Goal: Information Seeking & Learning: Learn about a topic

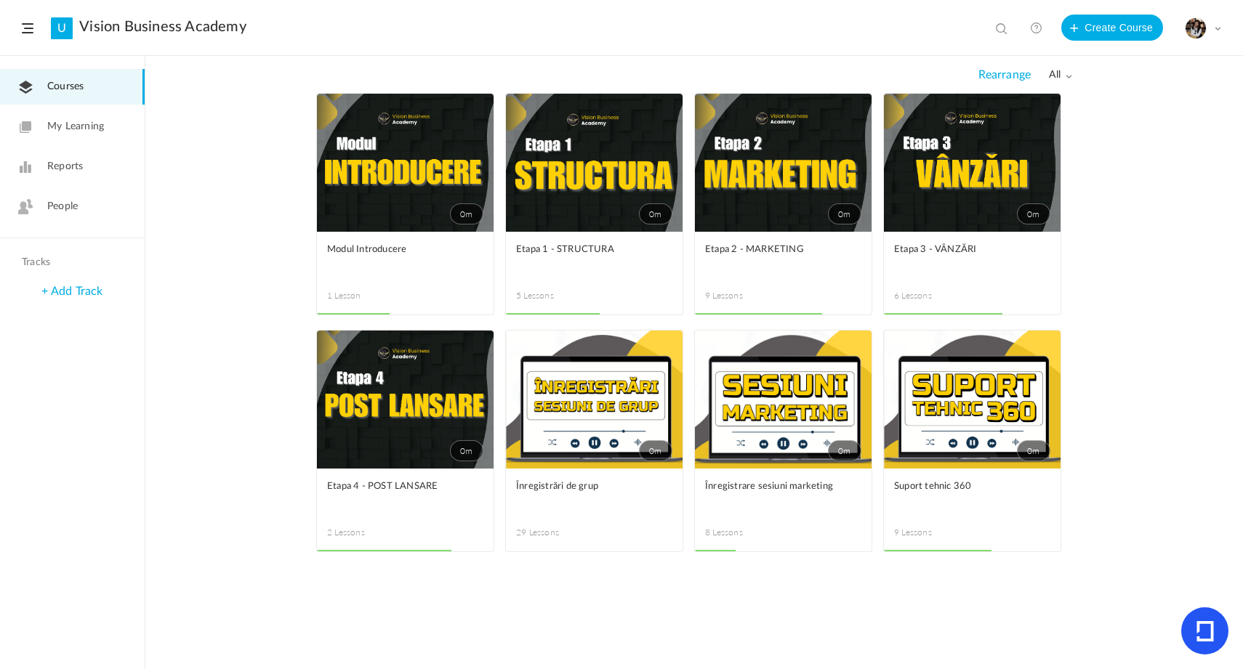
click at [935, 194] on link "0m" at bounding box center [972, 163] width 177 height 138
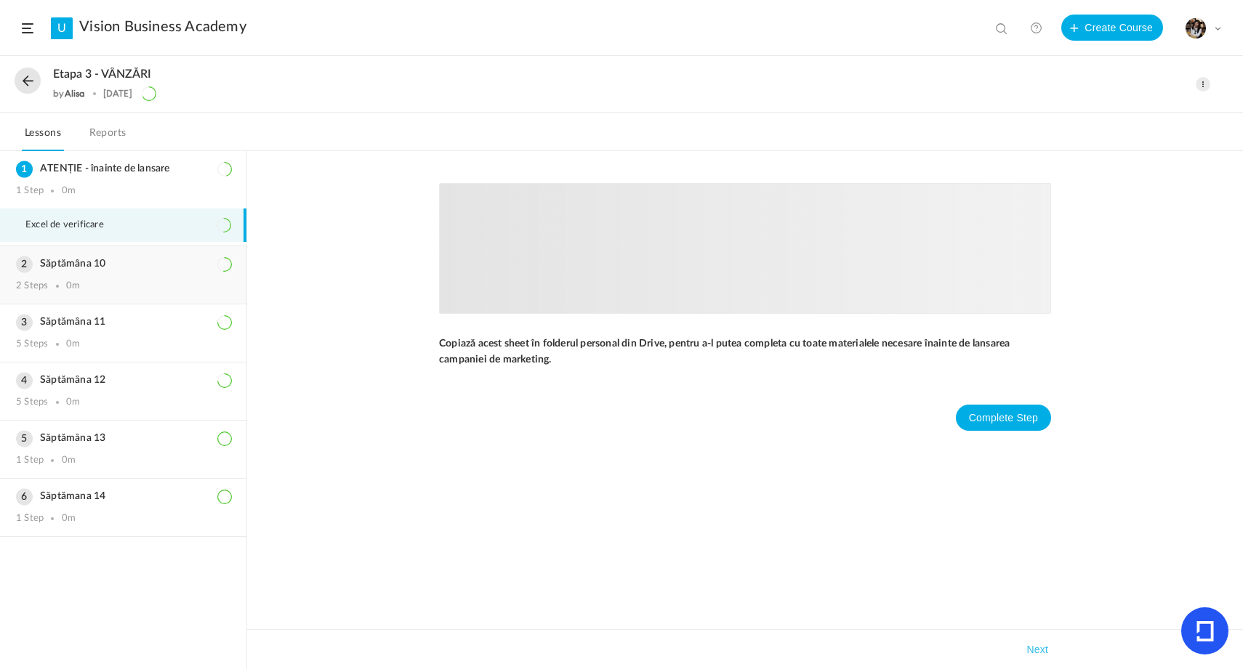
click at [119, 273] on div "Săptămâna 10 2 Steps 0m" at bounding box center [123, 274] width 246 height 57
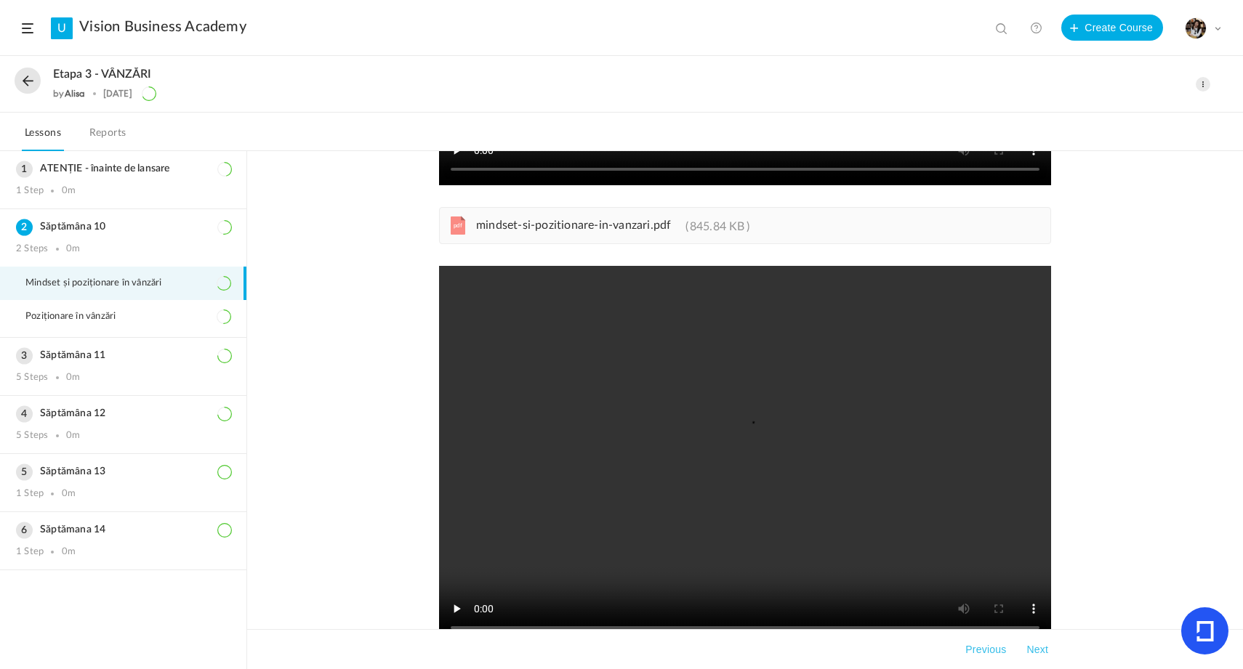
scroll to position [467, 0]
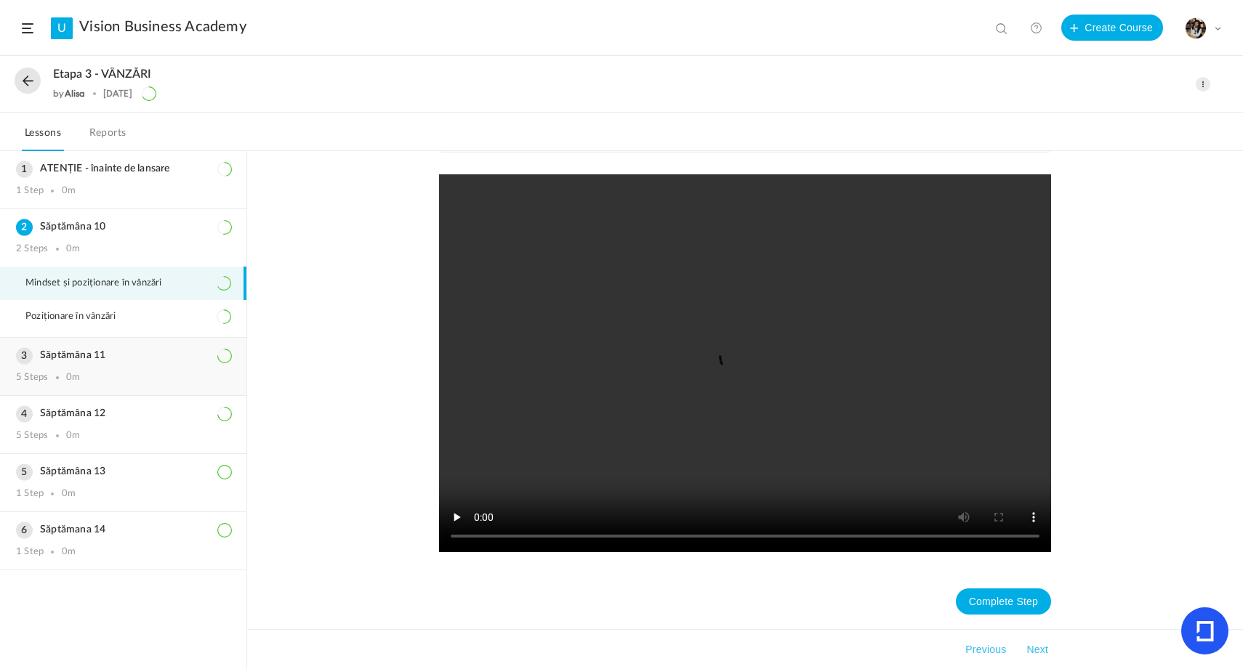
click at [111, 357] on h3 "Săptămâna 11" at bounding box center [123, 356] width 214 height 12
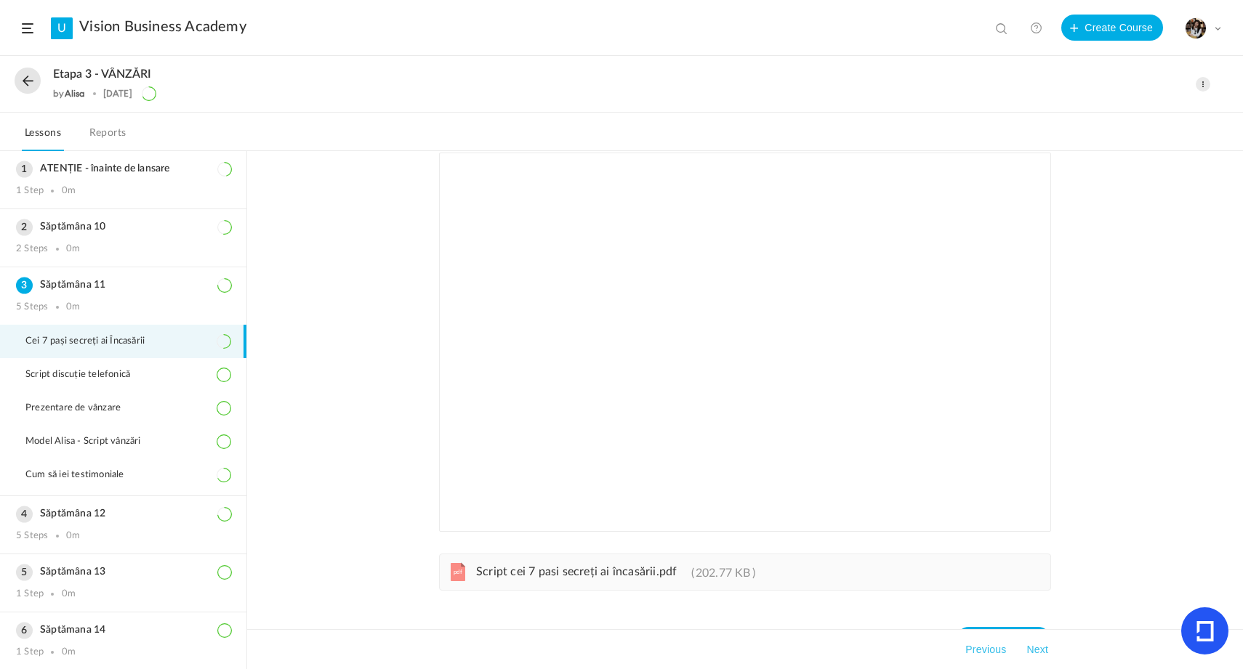
scroll to position [69, 0]
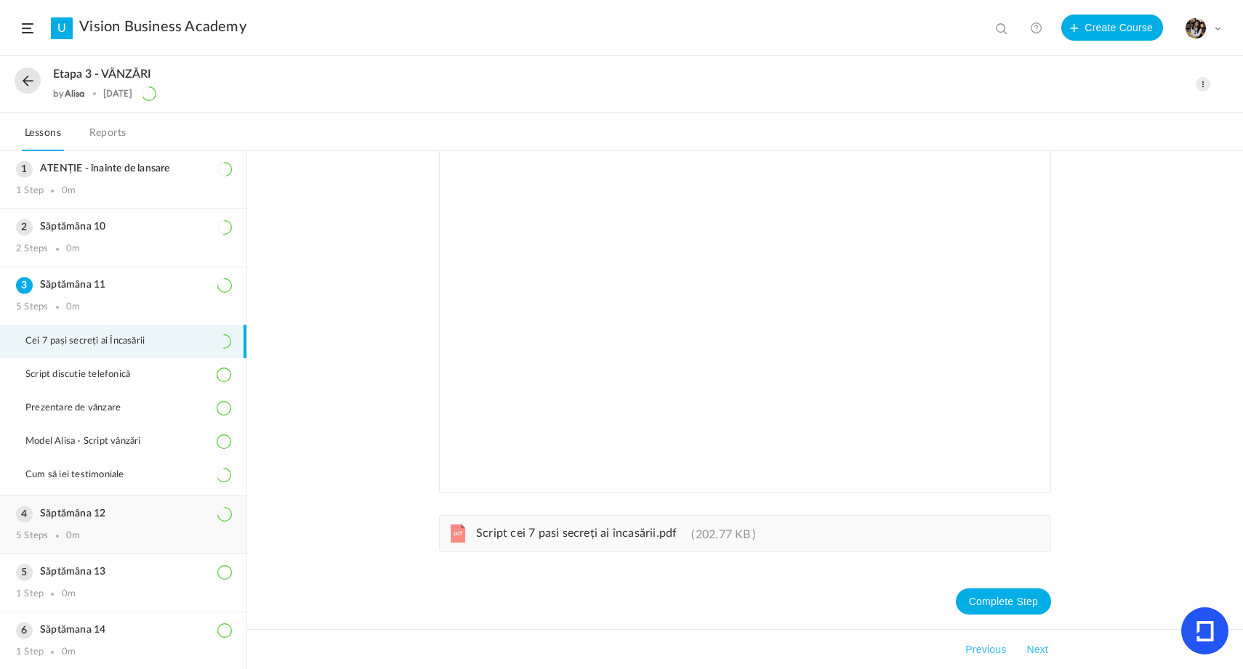
click at [119, 510] on h3 "Săptămâna 12" at bounding box center [123, 514] width 214 height 12
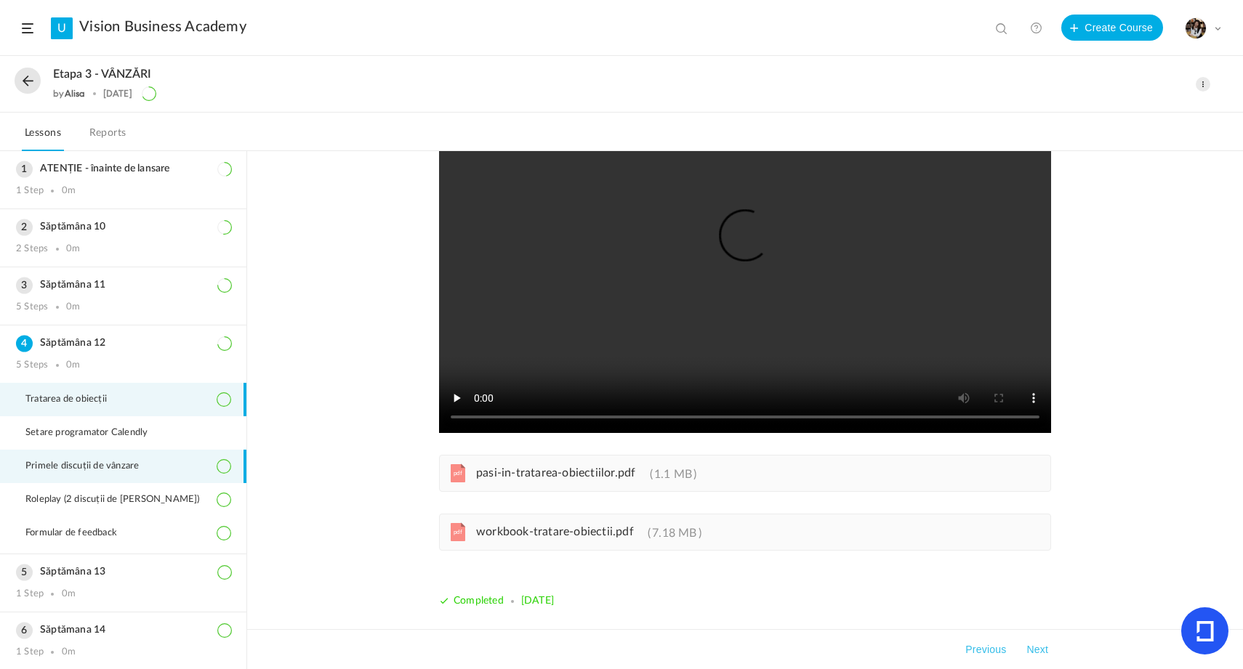
scroll to position [1, 0]
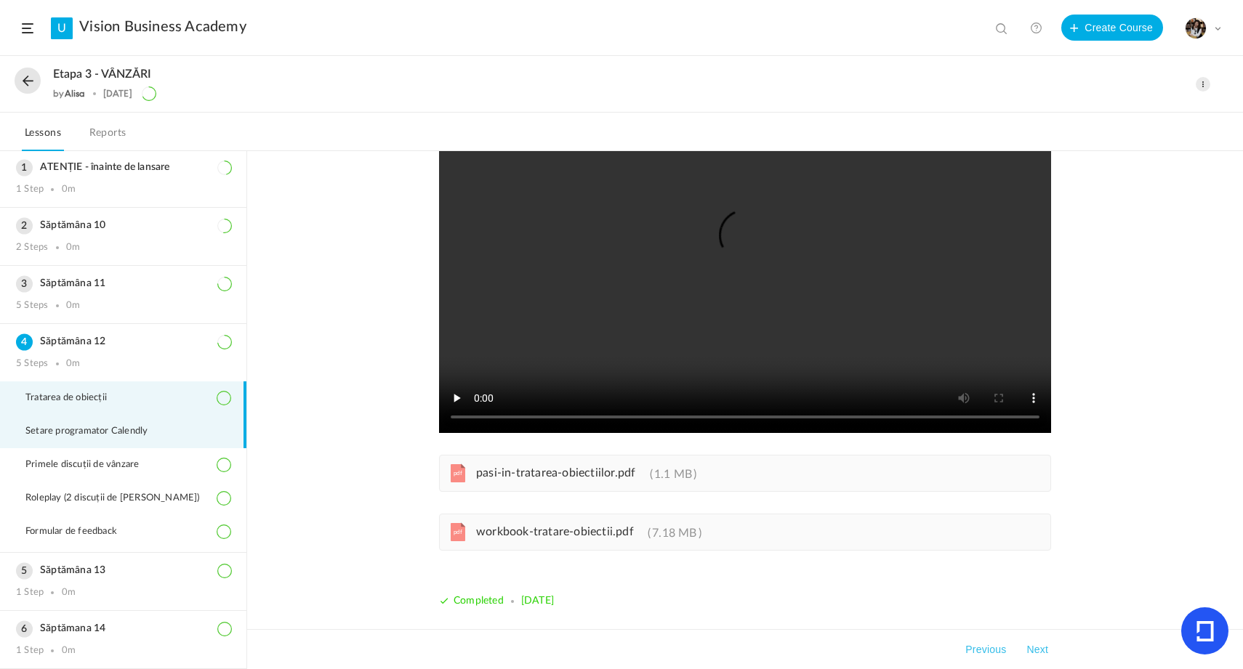
click at [109, 433] on span "Setare programator Calendly" at bounding box center [95, 432] width 140 height 12
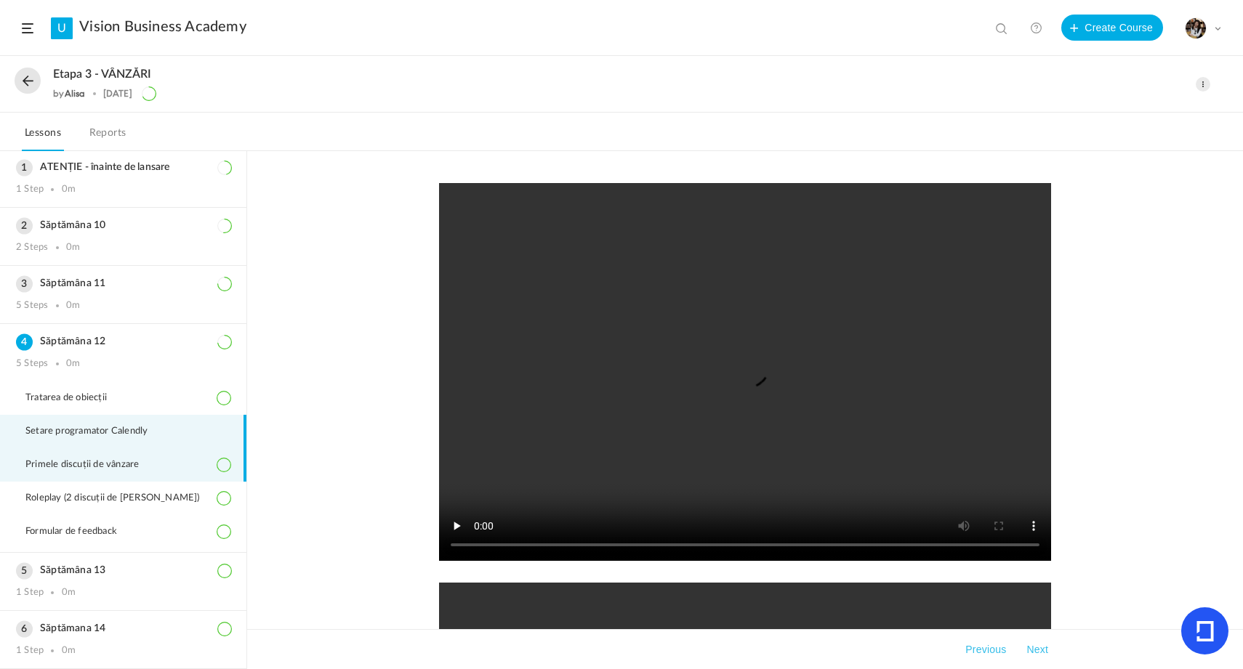
click at [121, 458] on li "Primele discuții de vânzare" at bounding box center [123, 464] width 246 height 33
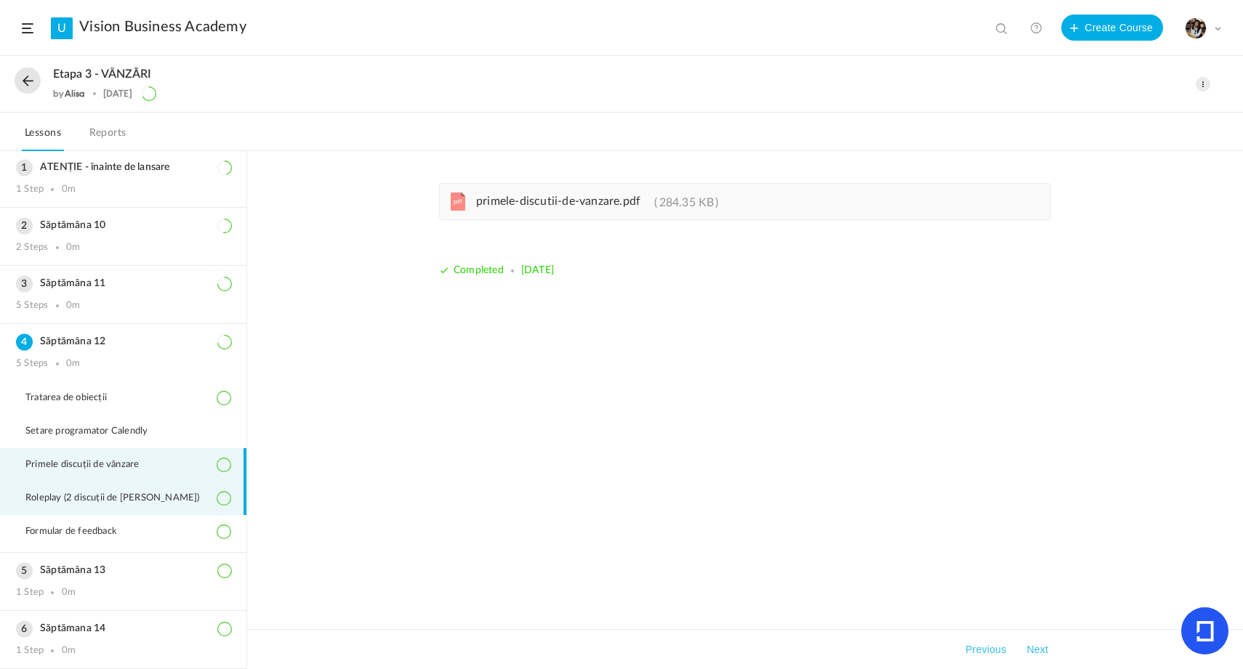
click at [136, 500] on span "Roleplay (2 discuții de [PERSON_NAME])" at bounding box center [121, 499] width 193 height 12
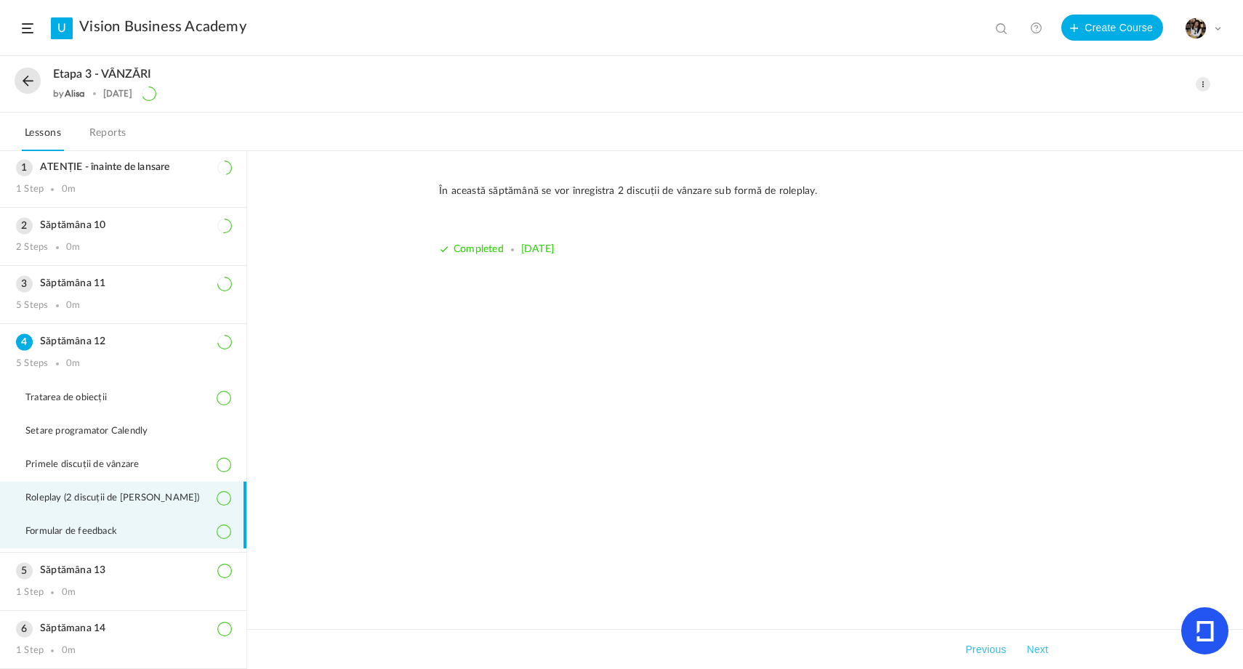
click at [97, 536] on span "Formular de feedback" at bounding box center [80, 532] width 110 height 12
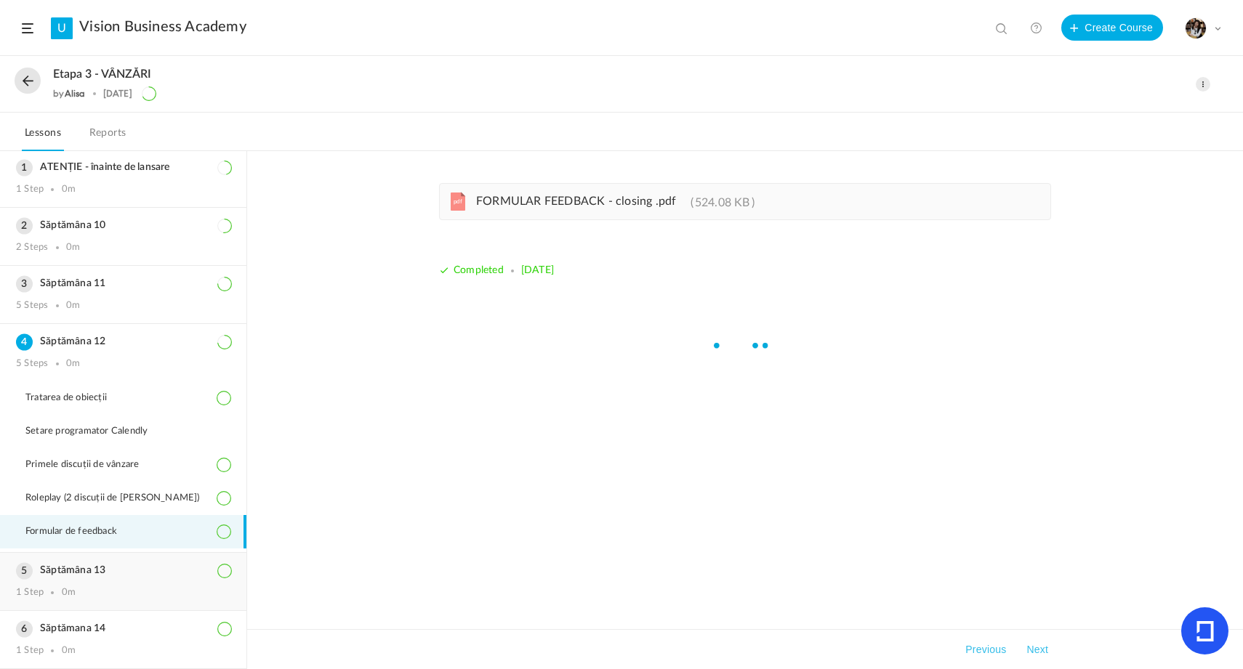
click at [92, 563] on div "Săptămâna 13 1 Step 0m" at bounding box center [123, 581] width 246 height 57
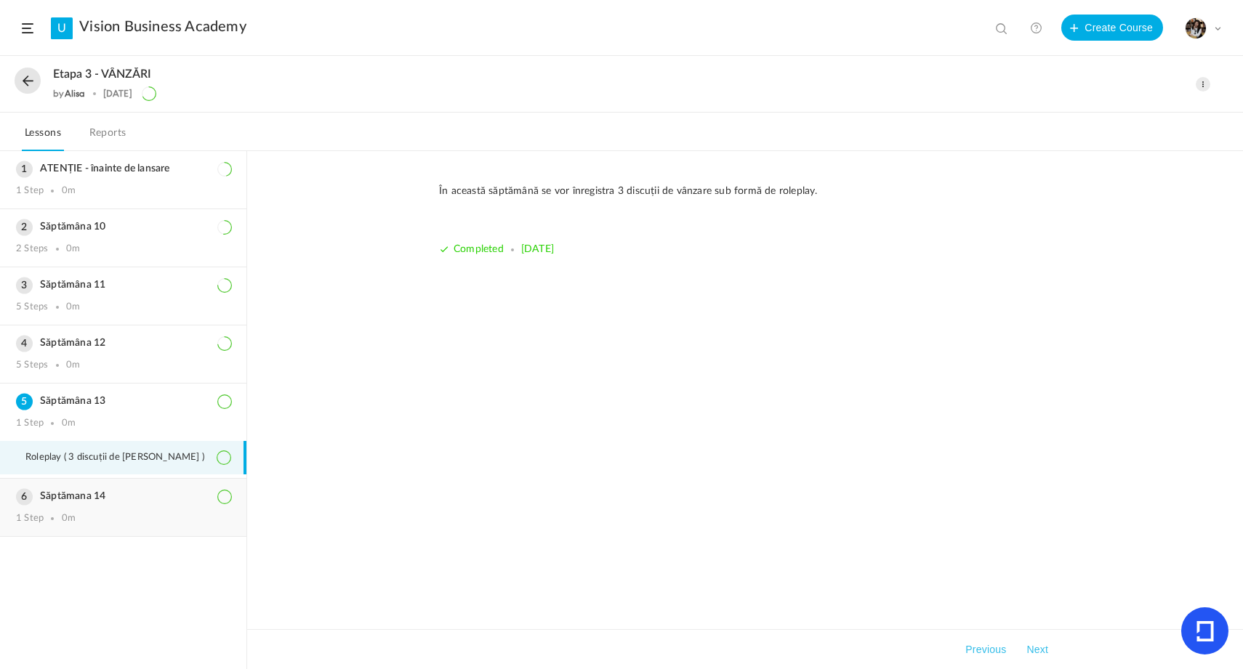
click at [133, 518] on div "1 Step 0m" at bounding box center [123, 519] width 214 height 12
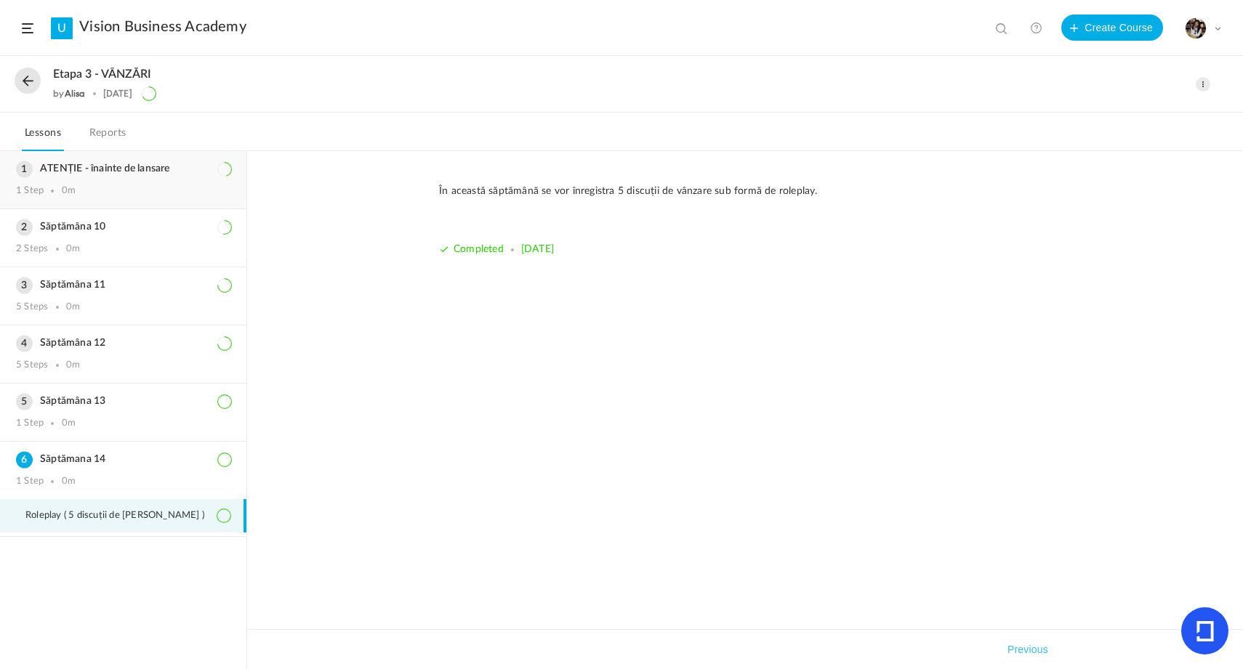
click at [104, 195] on div "1 Step 0m" at bounding box center [123, 191] width 214 height 12
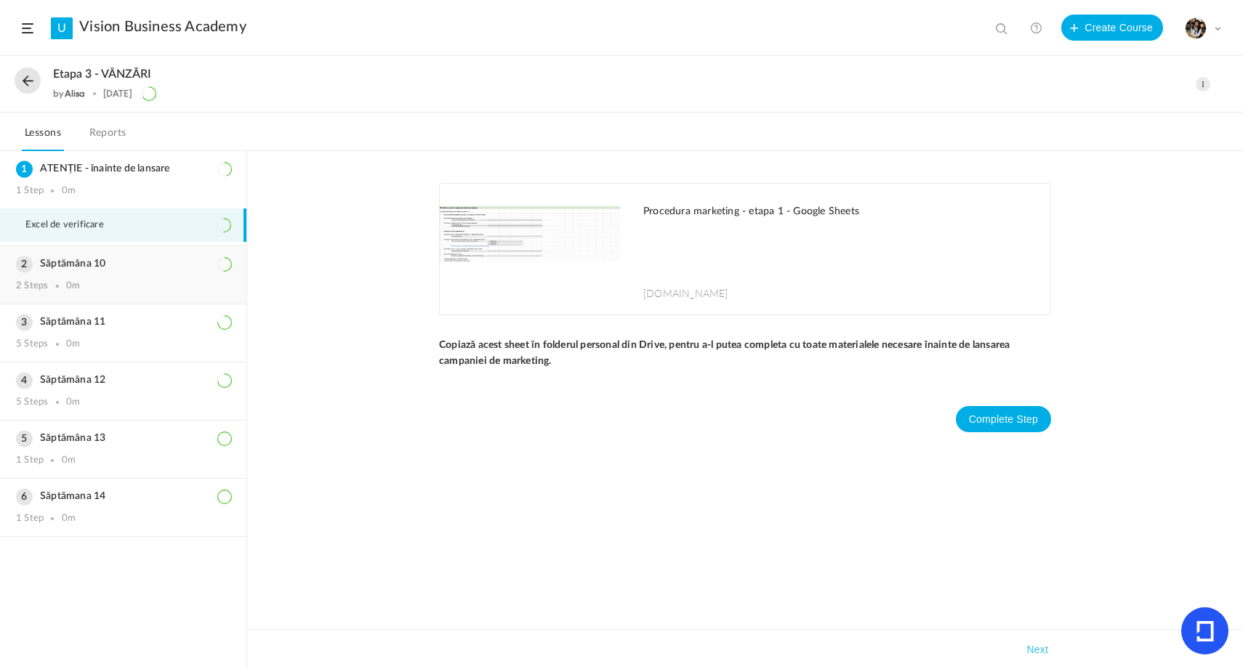
click at [129, 276] on div "Săptămâna 10 2 Steps 0m" at bounding box center [123, 274] width 246 height 57
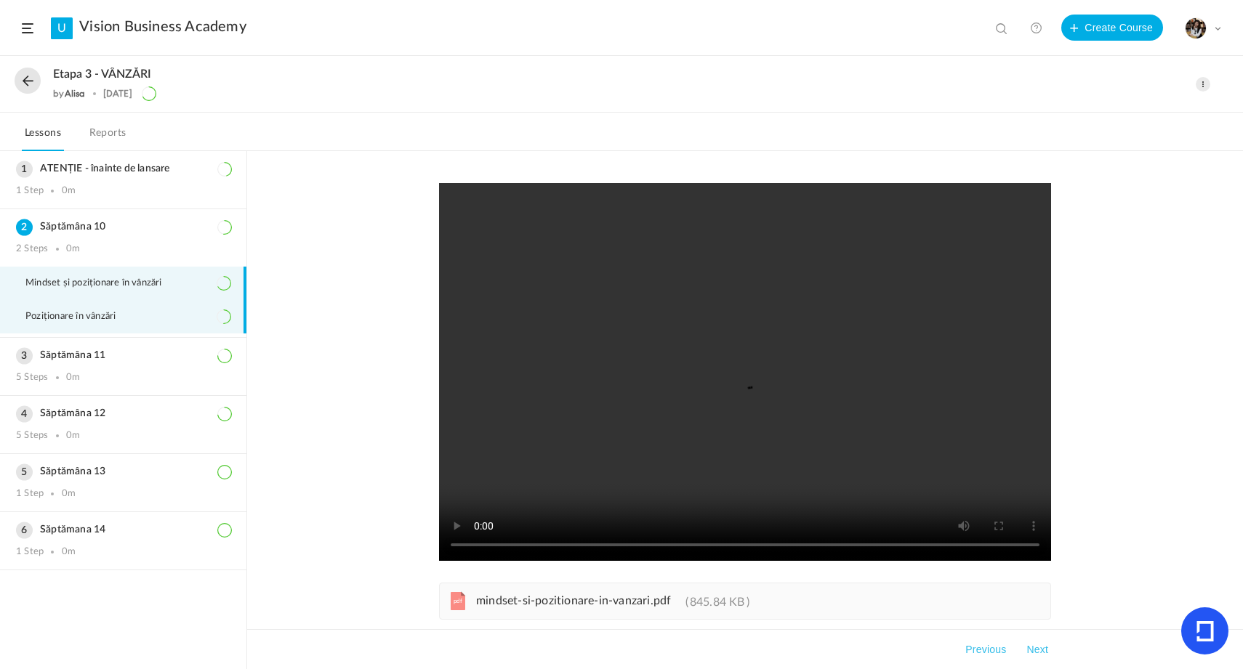
click at [113, 318] on span "Poziționare în vânzări" at bounding box center [79, 317] width 108 height 12
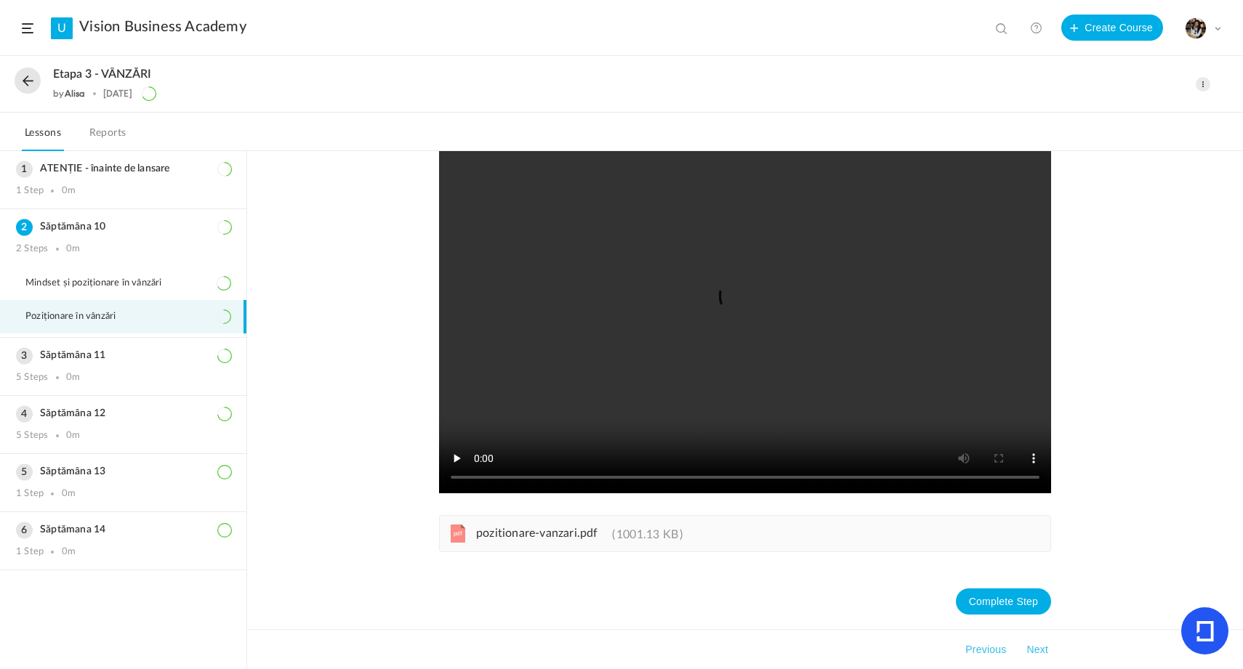
click at [112, 300] on li "Poziționare în vânzări" at bounding box center [123, 316] width 246 height 33
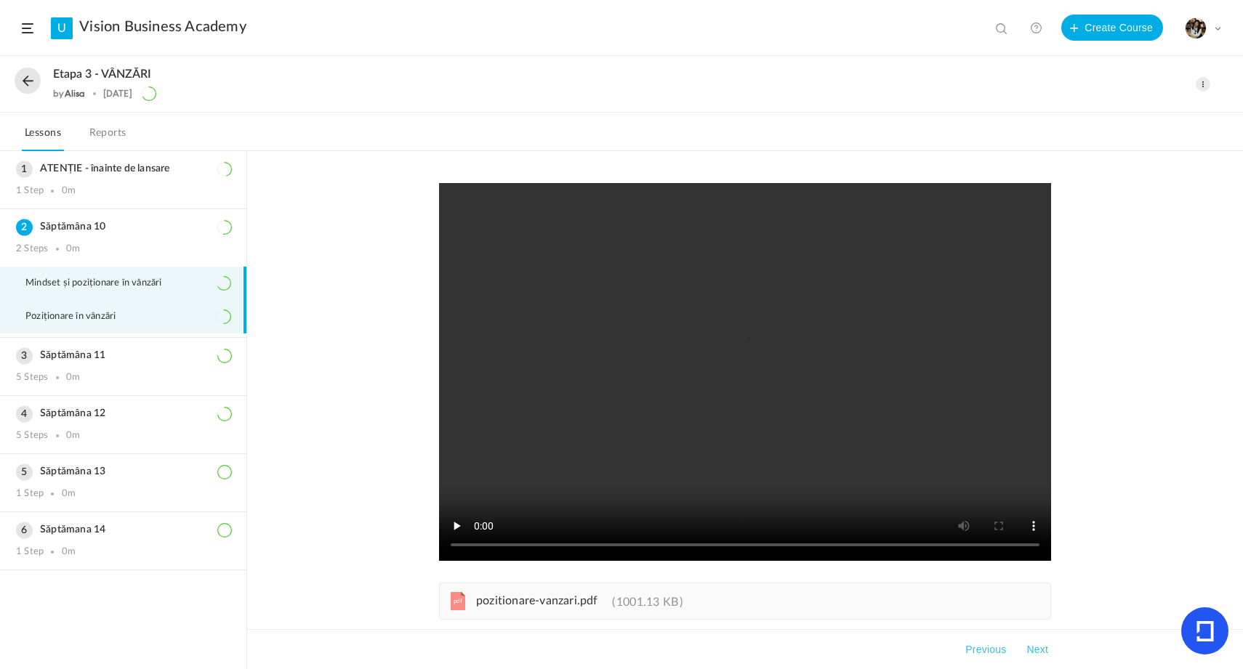
click at [113, 295] on li "Mindset și poziționare în vânzări" at bounding box center [123, 283] width 246 height 33
click at [134, 367] on div "Săptămâna 11 5 Steps 0m" at bounding box center [123, 366] width 246 height 57
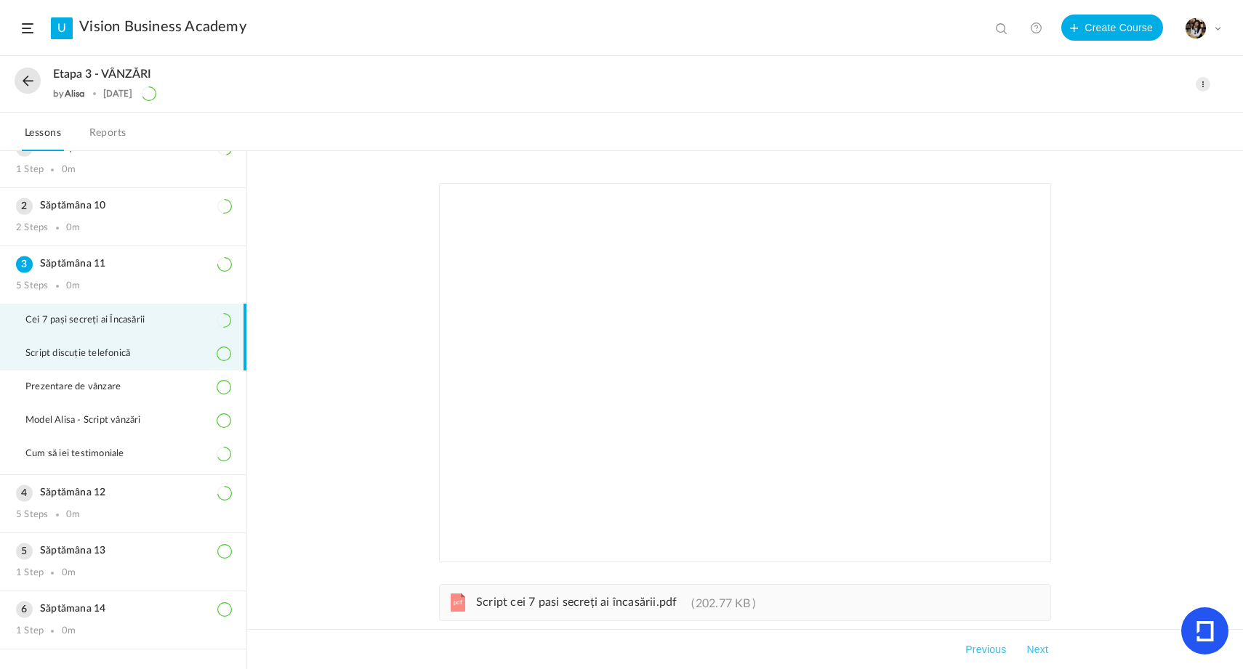
scroll to position [52, 0]
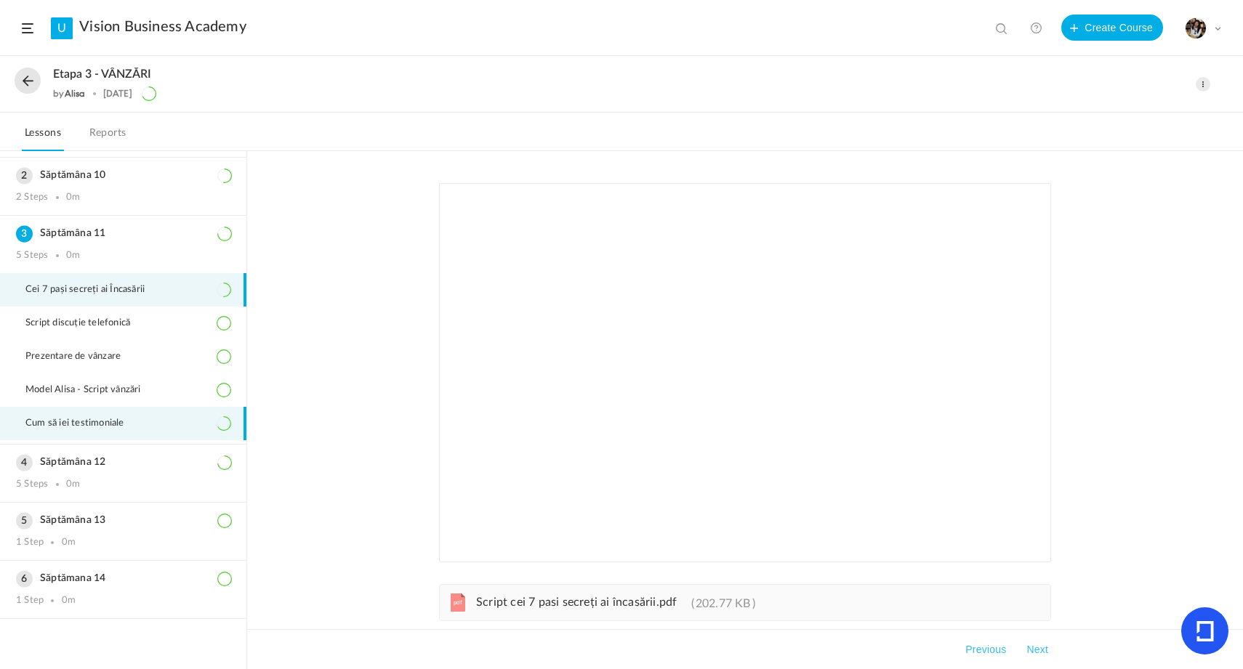
click at [132, 411] on li "Cum să iei testimoniale" at bounding box center [123, 423] width 246 height 33
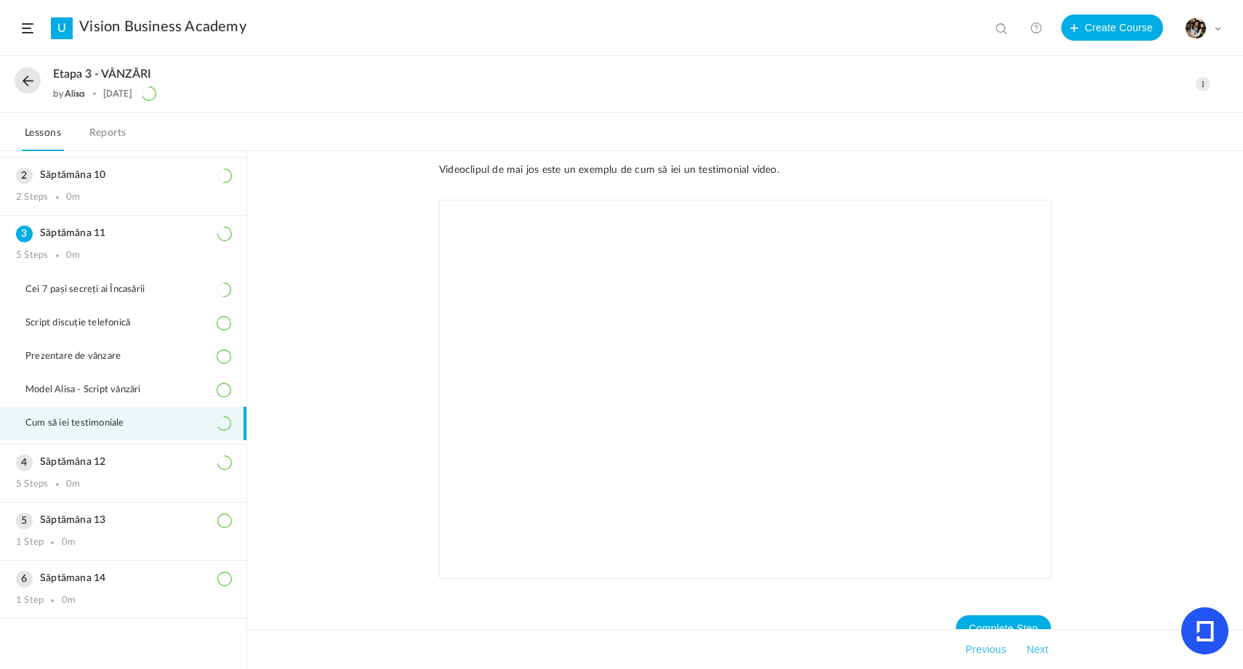
scroll to position [107, 0]
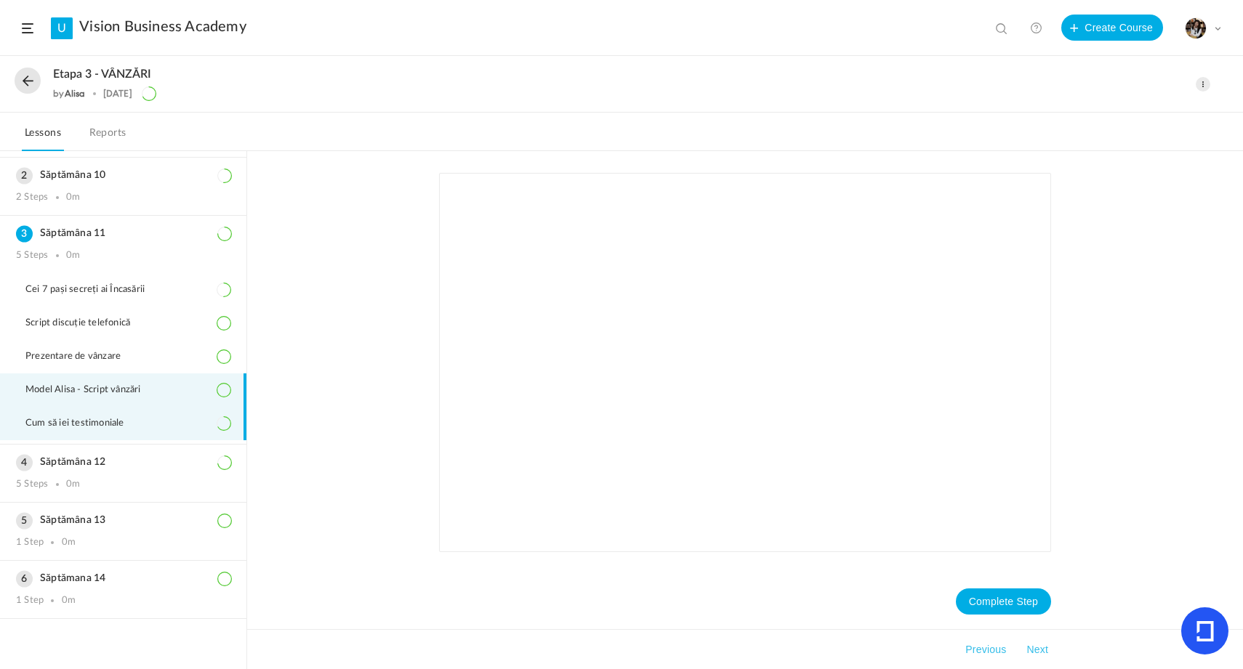
click at [132, 393] on span "Model Alisa - Script vânzări" at bounding box center [92, 391] width 134 height 12
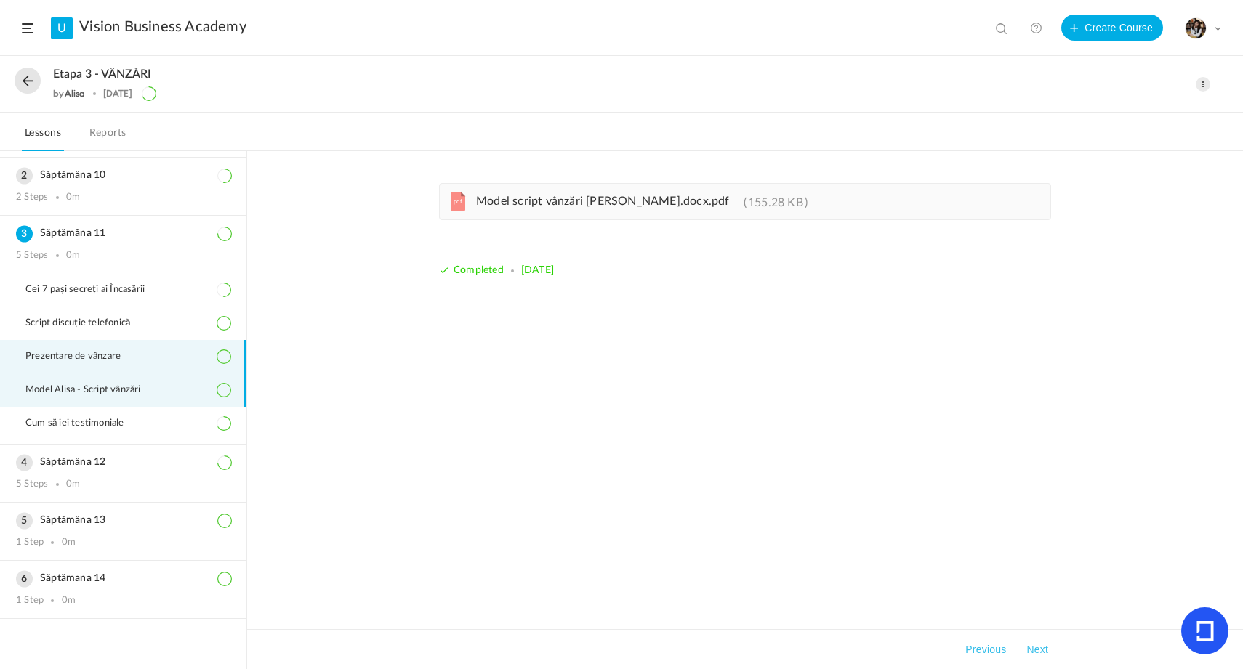
click at [130, 345] on li "Prezentare de vânzare" at bounding box center [123, 356] width 246 height 33
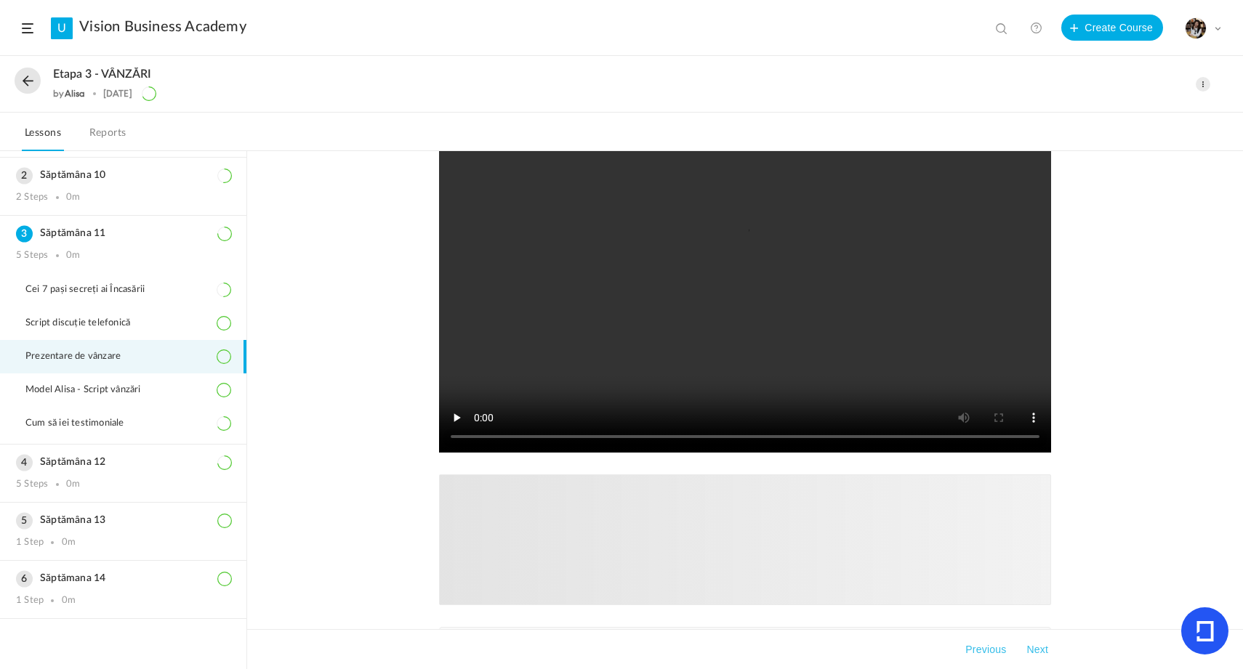
scroll to position [222, 0]
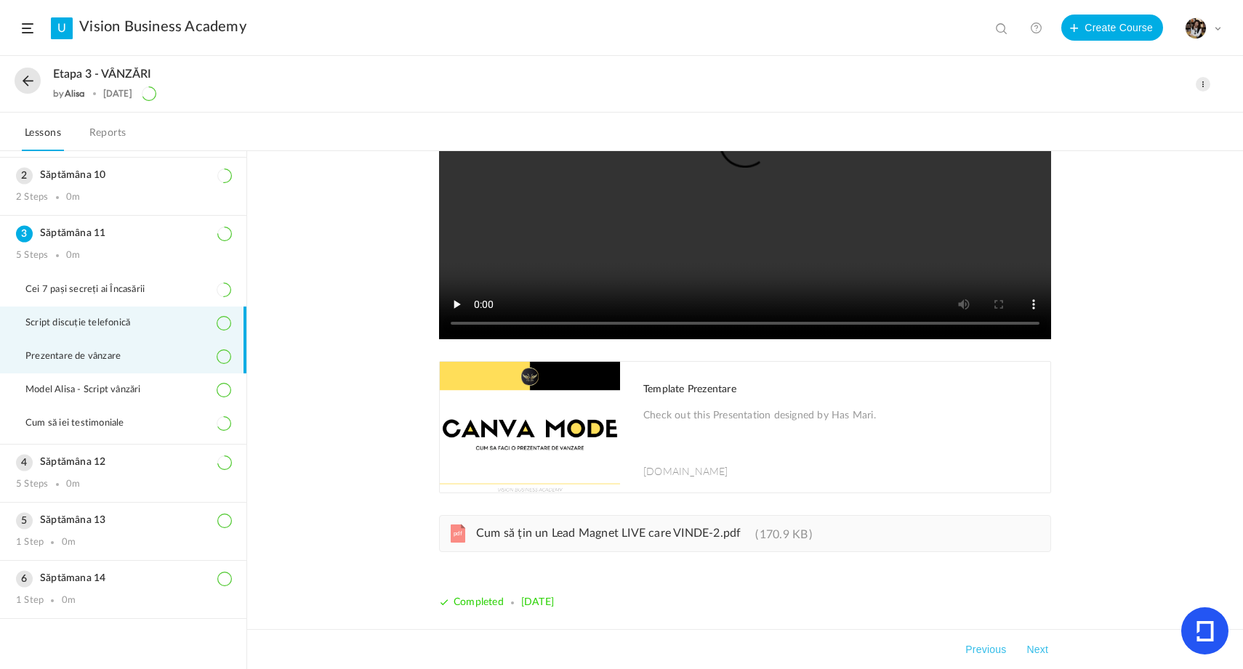
click at [100, 321] on span "Script discuție telefonică" at bounding box center [86, 324] width 123 height 12
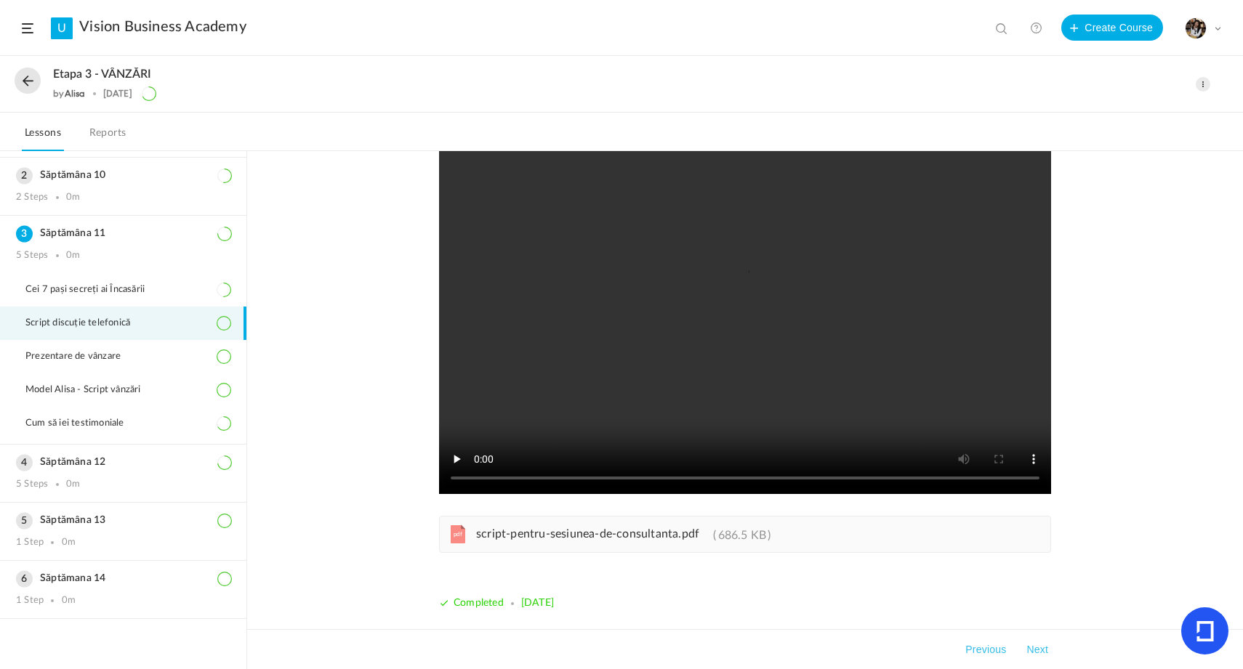
scroll to position [69, 0]
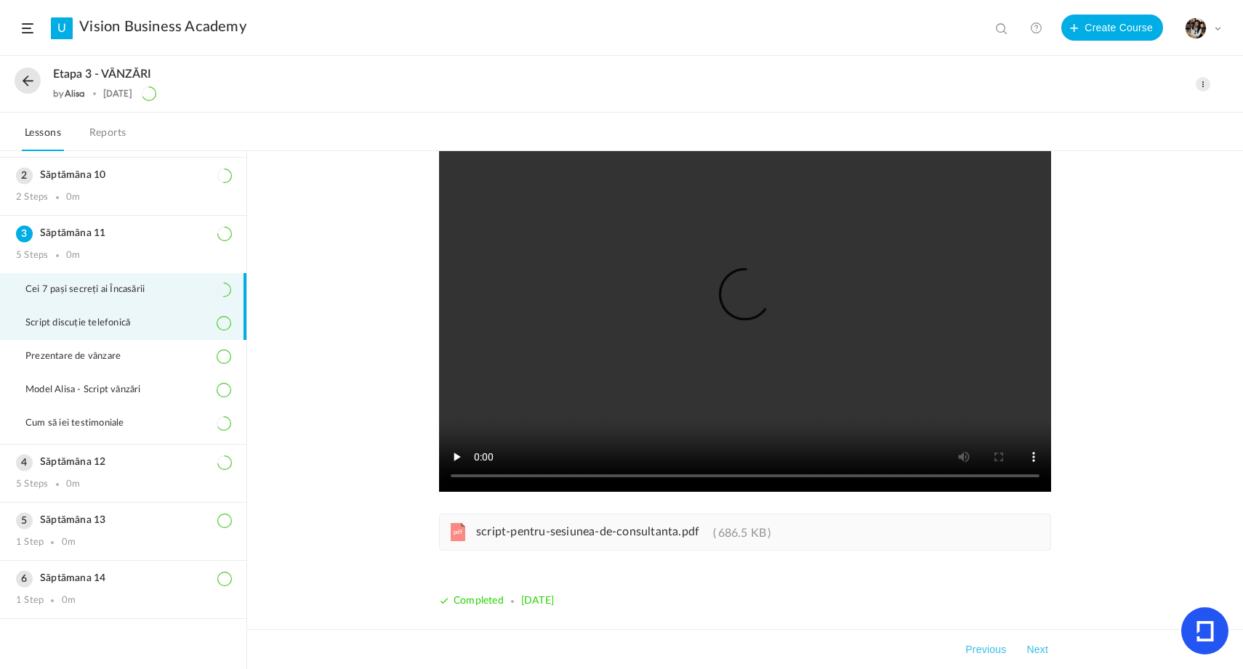
click at [55, 289] on span "Cei 7 pași secreți ai Încasării" at bounding box center [93, 290] width 137 height 12
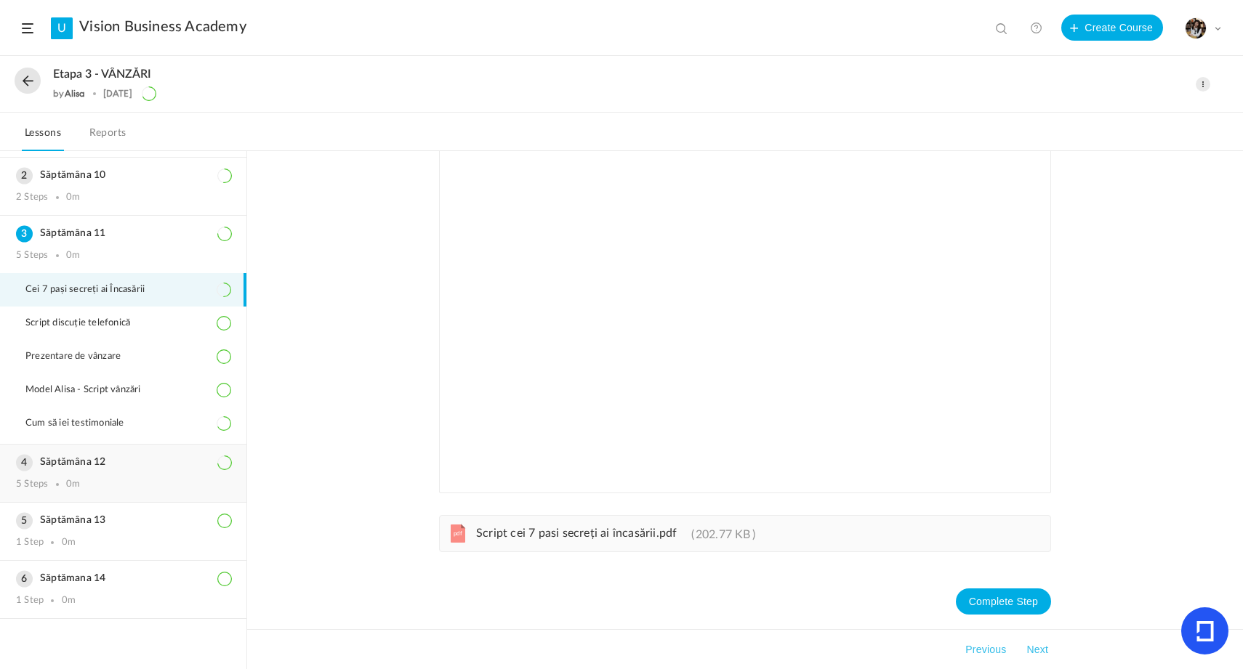
click at [84, 479] on div "5 Steps 0m" at bounding box center [123, 485] width 214 height 12
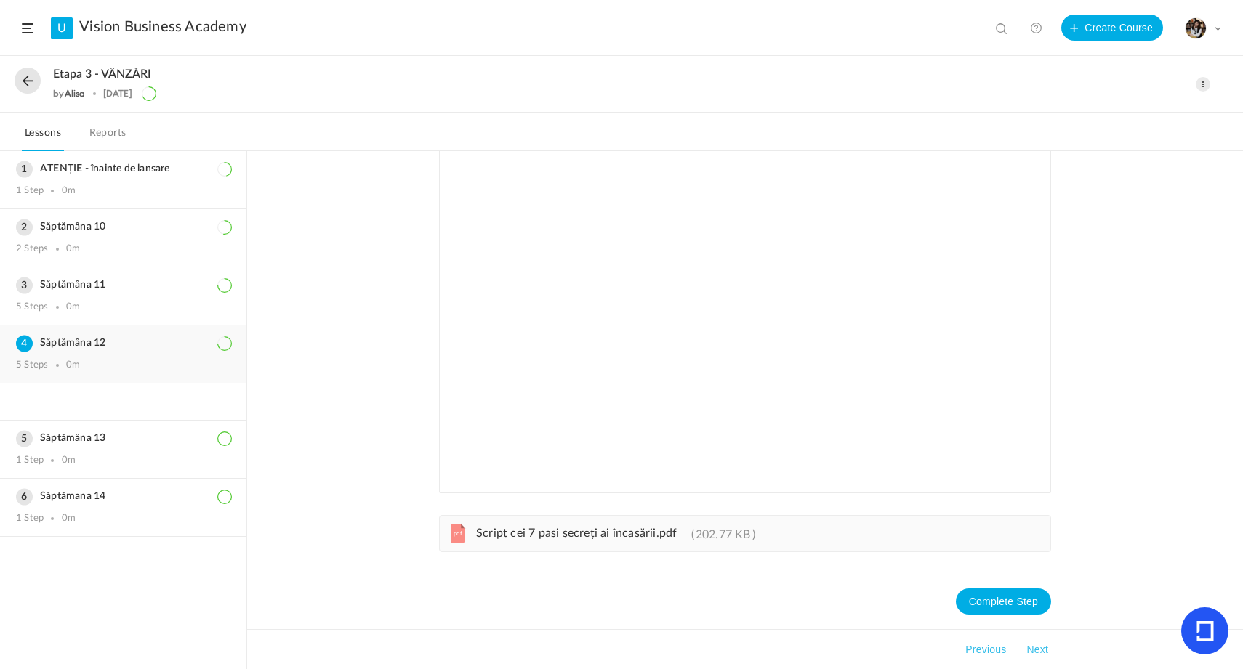
scroll to position [0, 0]
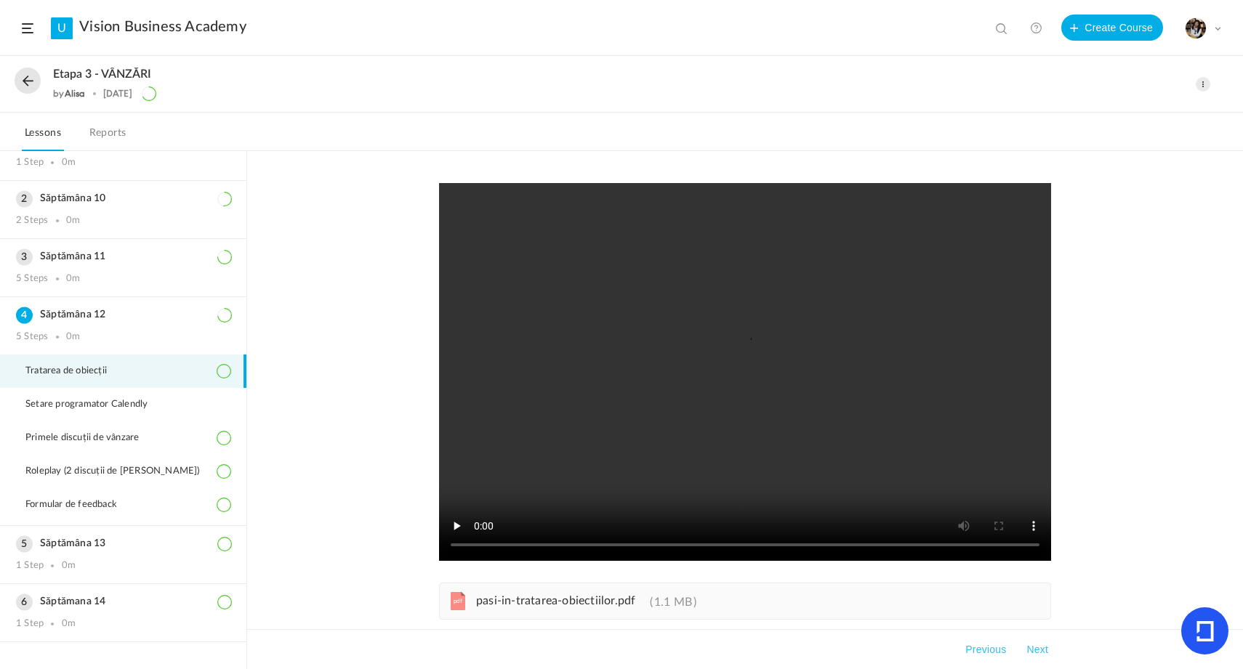
scroll to position [34, 0]
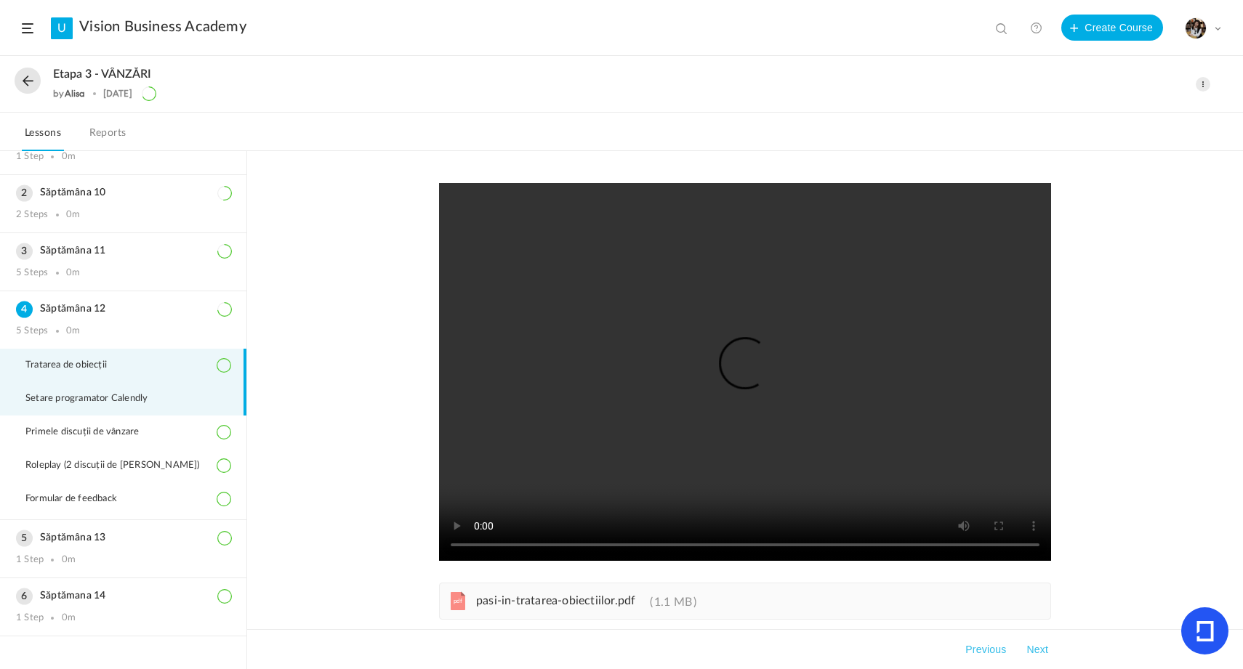
click at [79, 408] on li "Setare programator Calendly" at bounding box center [123, 398] width 246 height 33
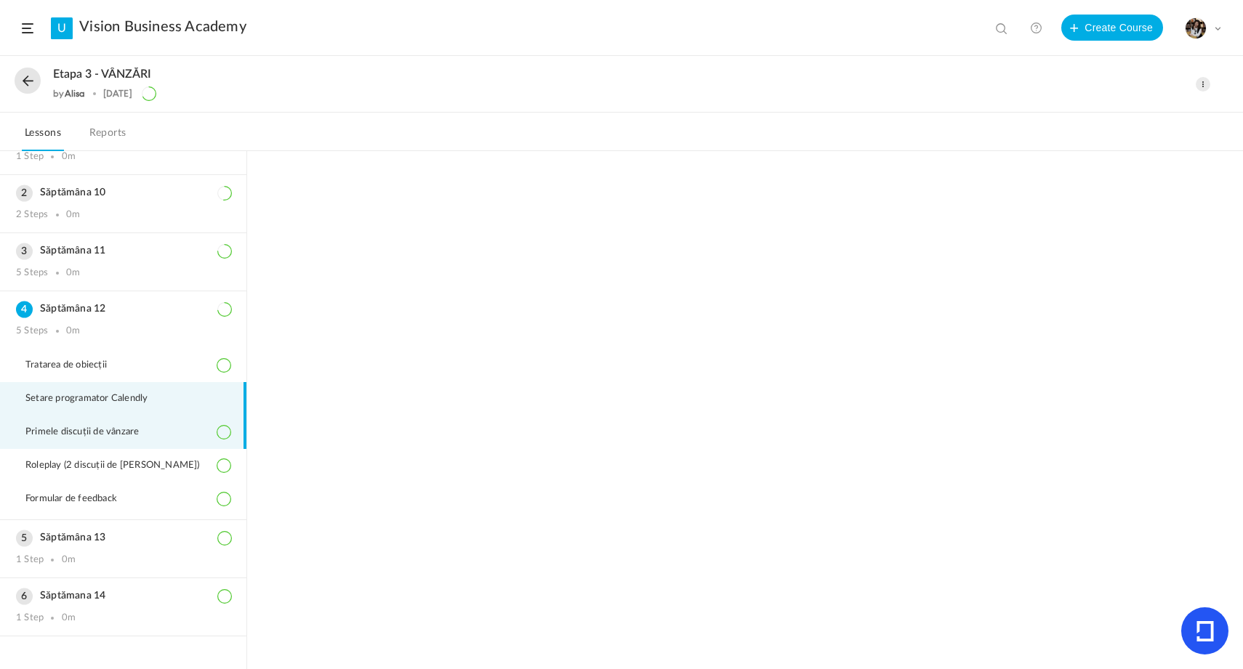
click at [88, 444] on li "Primele discuții de vânzare" at bounding box center [123, 432] width 246 height 33
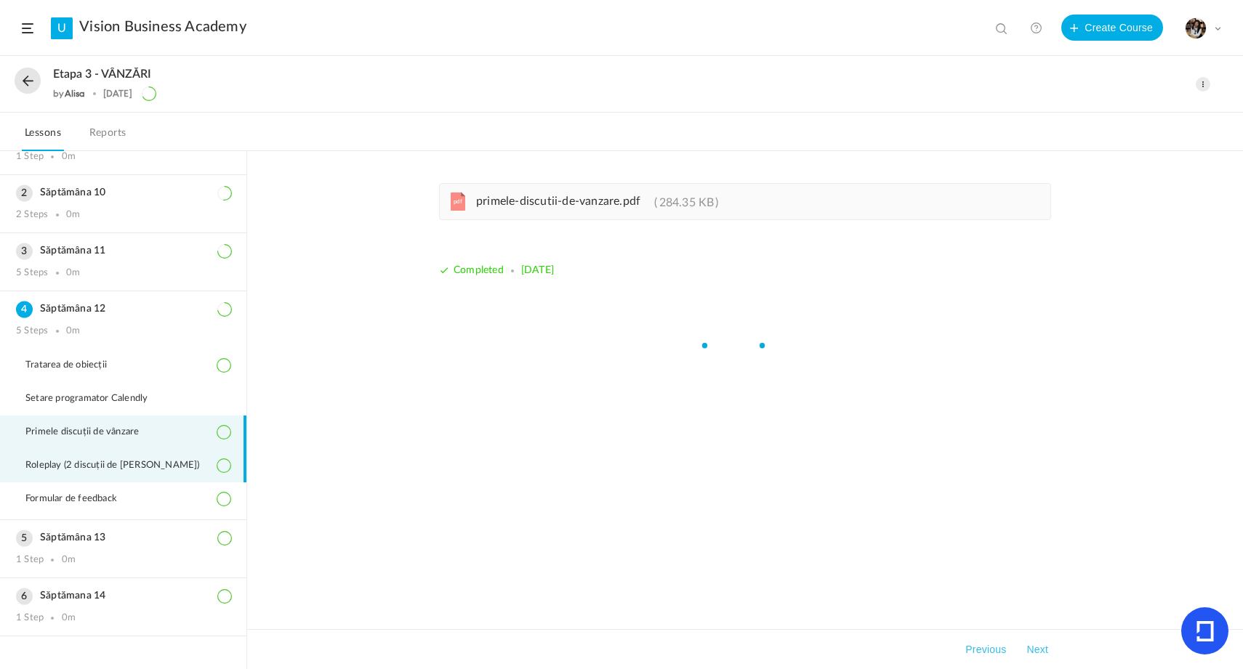
click at [106, 467] on span "Roleplay (2 discuții de [PERSON_NAME])" at bounding box center [121, 466] width 193 height 12
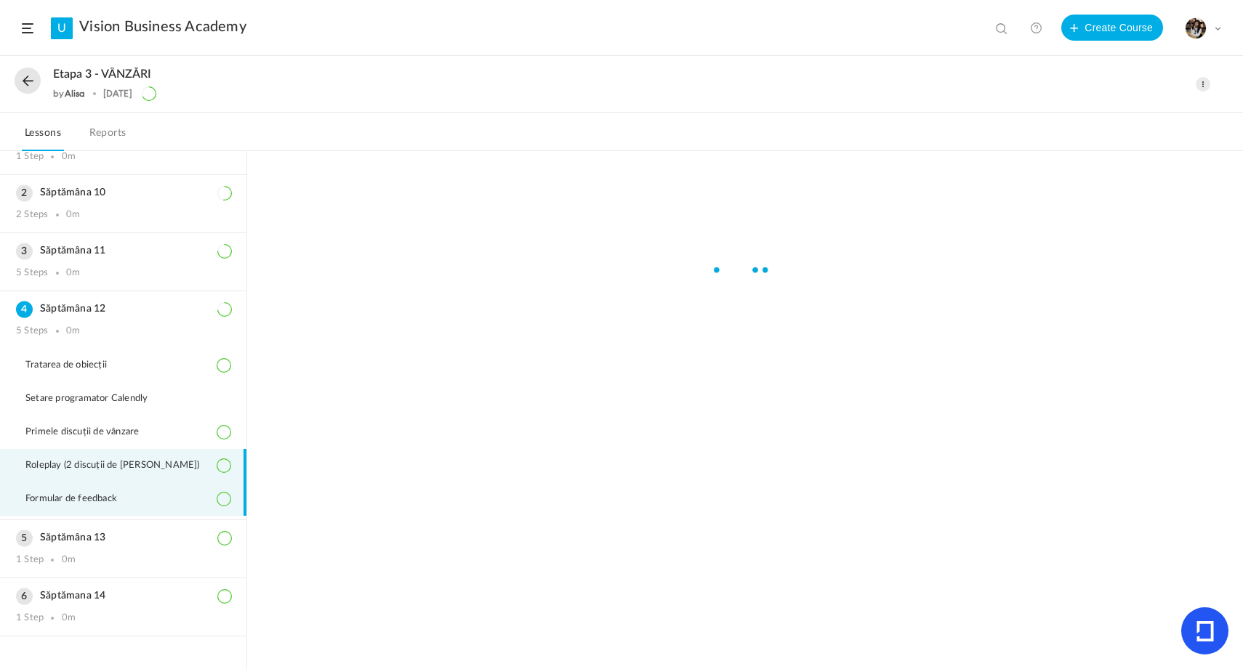
click at [115, 491] on li "Formular de feedback" at bounding box center [123, 499] width 246 height 33
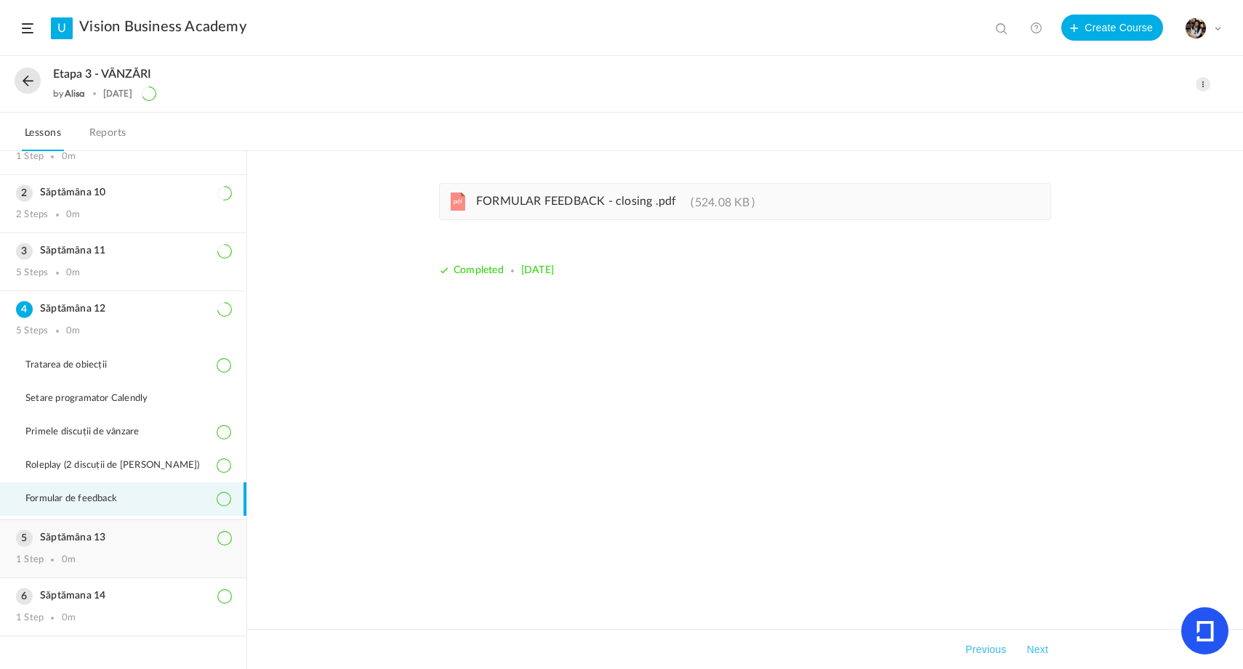
click at [129, 532] on h3 "Săptămâna 13" at bounding box center [123, 538] width 214 height 12
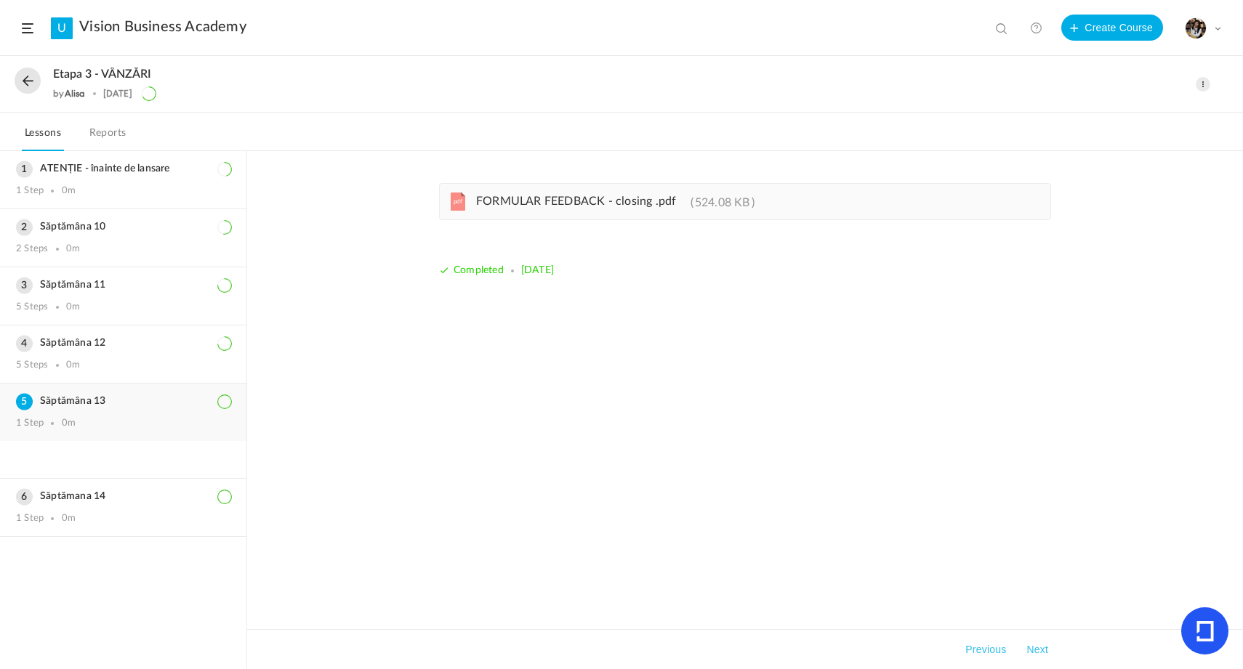
scroll to position [0, 0]
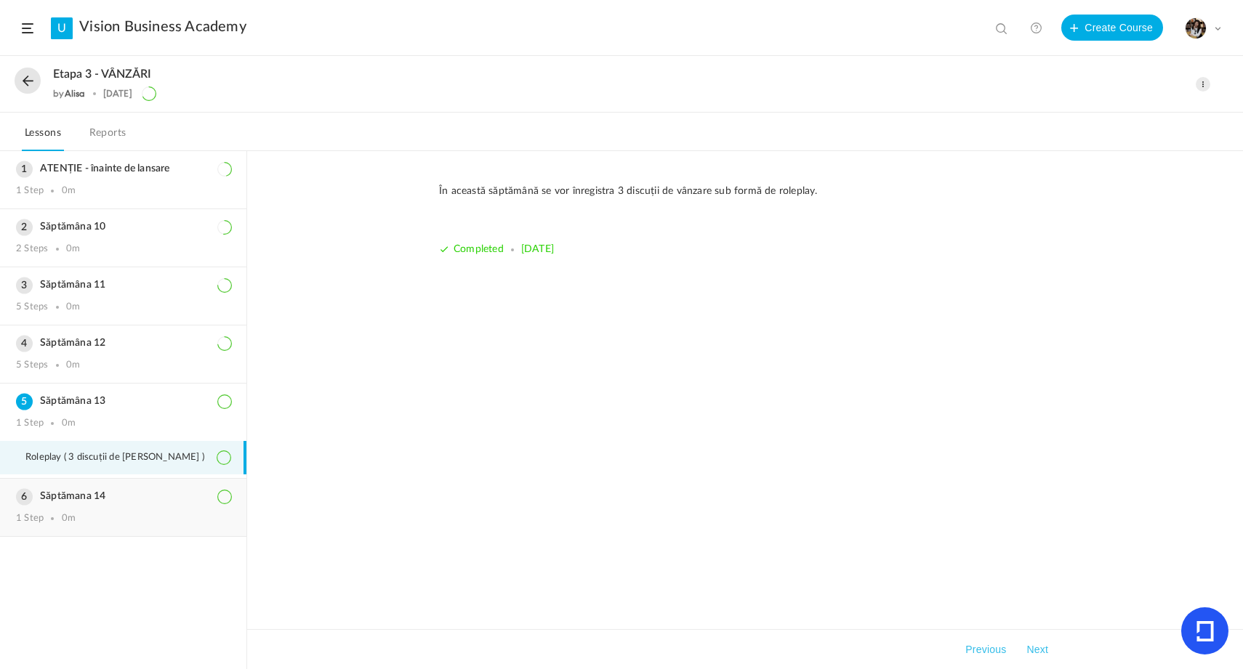
click at [124, 508] on div "Săptămana 14 1 Step 0m" at bounding box center [123, 507] width 246 height 57
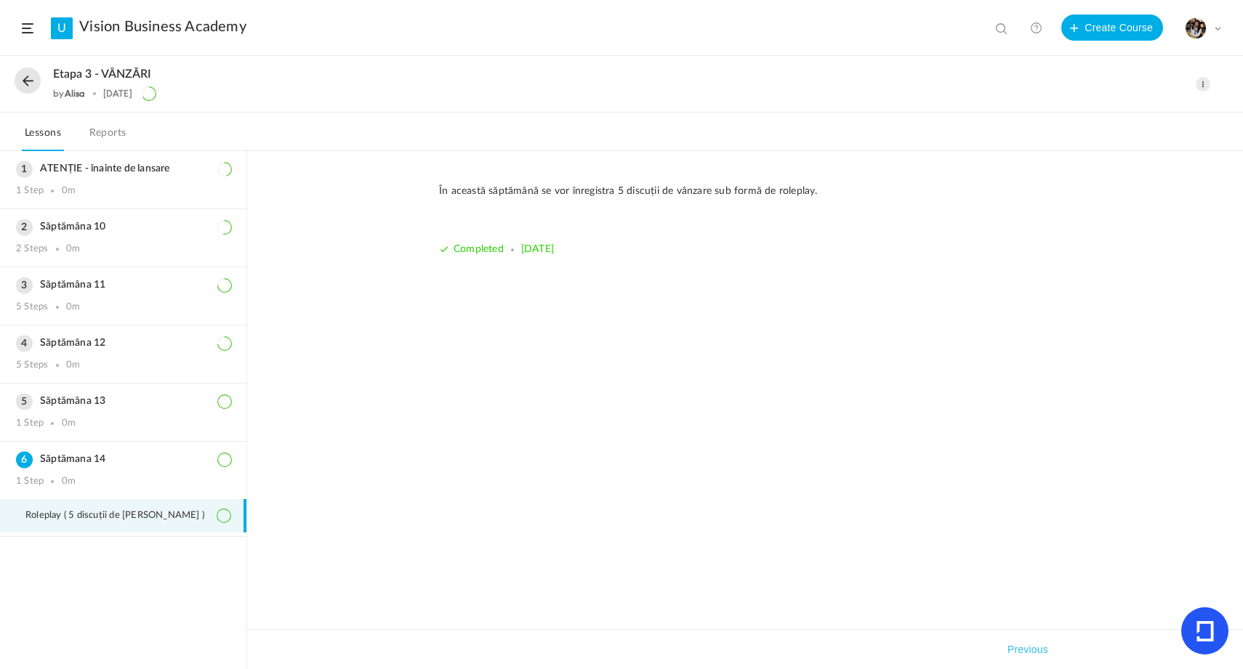
click at [18, 91] on div "Etapa 3 - VÂNZĂRI by [PERSON_NAME] [DATE]" at bounding box center [558, 84] width 1087 height 33
click at [20, 89] on button at bounding box center [28, 81] width 26 height 26
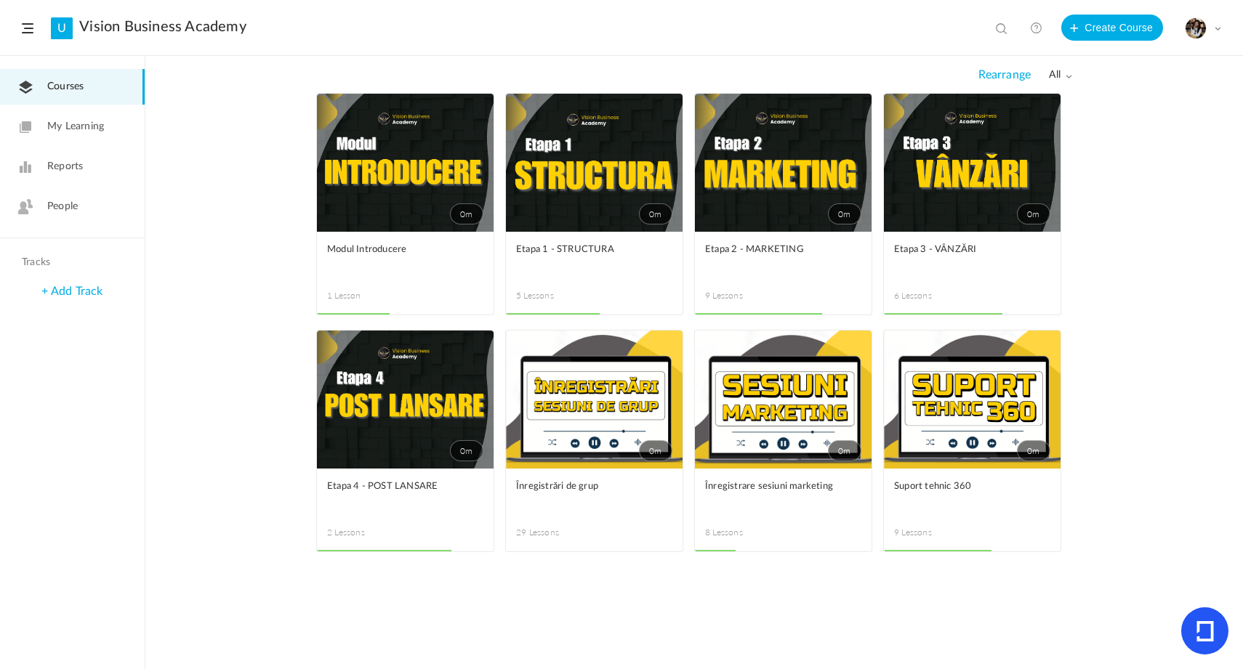
click at [464, 374] on link "0m" at bounding box center [405, 400] width 177 height 138
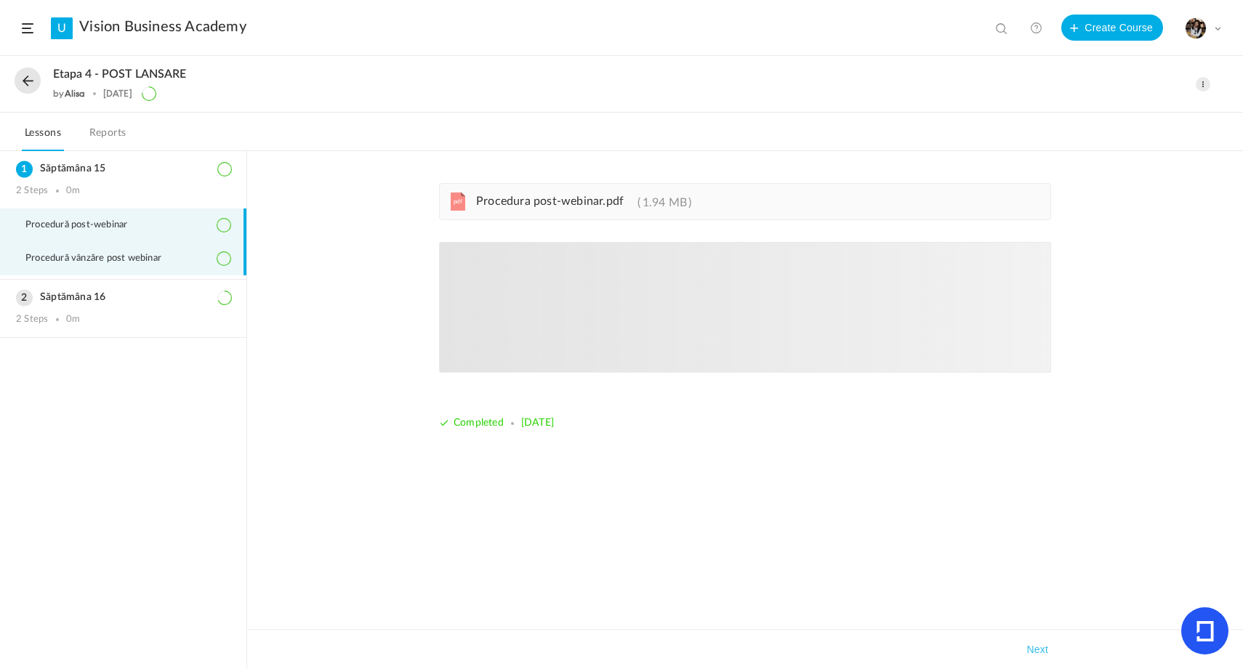
click at [111, 262] on span "Procedură vânzăre post webinar" at bounding box center [102, 259] width 154 height 12
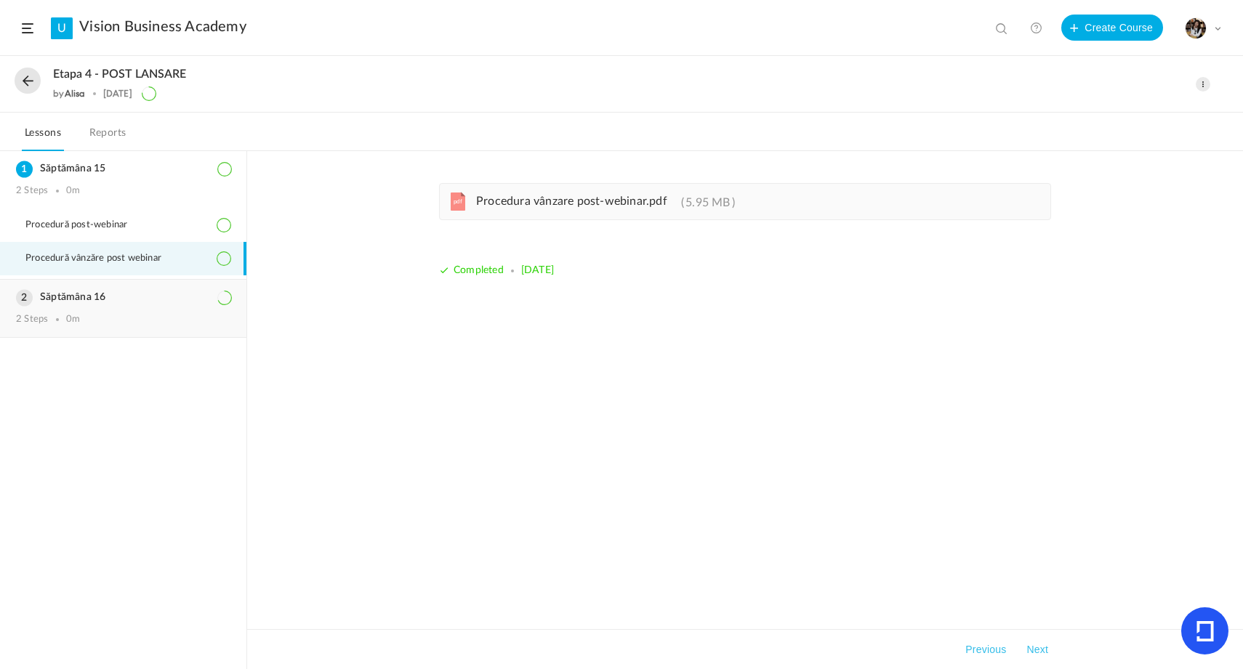
click at [98, 315] on div "2 Steps 0m" at bounding box center [123, 320] width 214 height 12
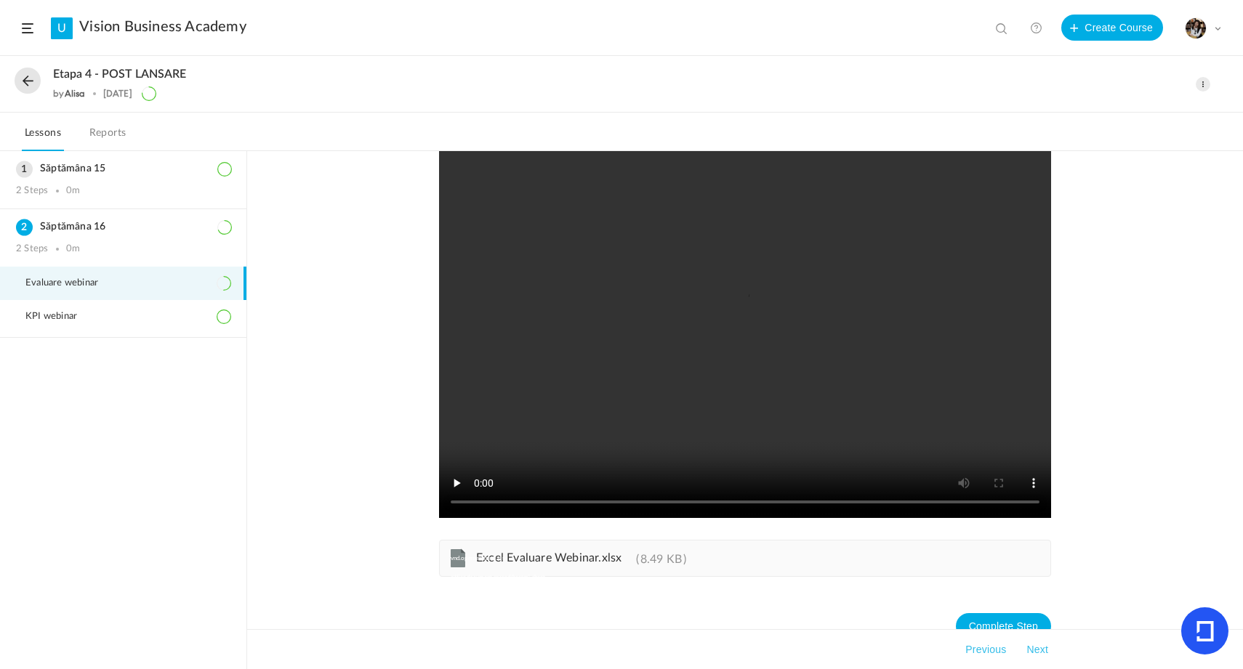
scroll to position [68, 0]
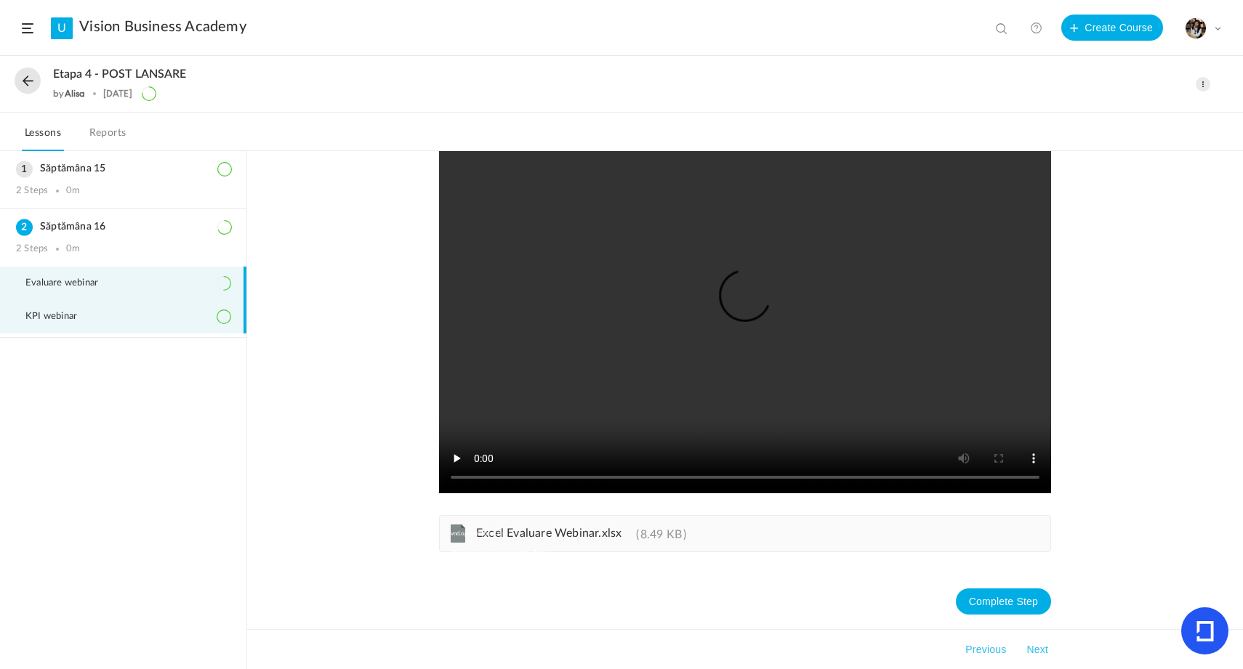
click at [79, 313] on span "KPI webinar" at bounding box center [60, 317] width 70 height 12
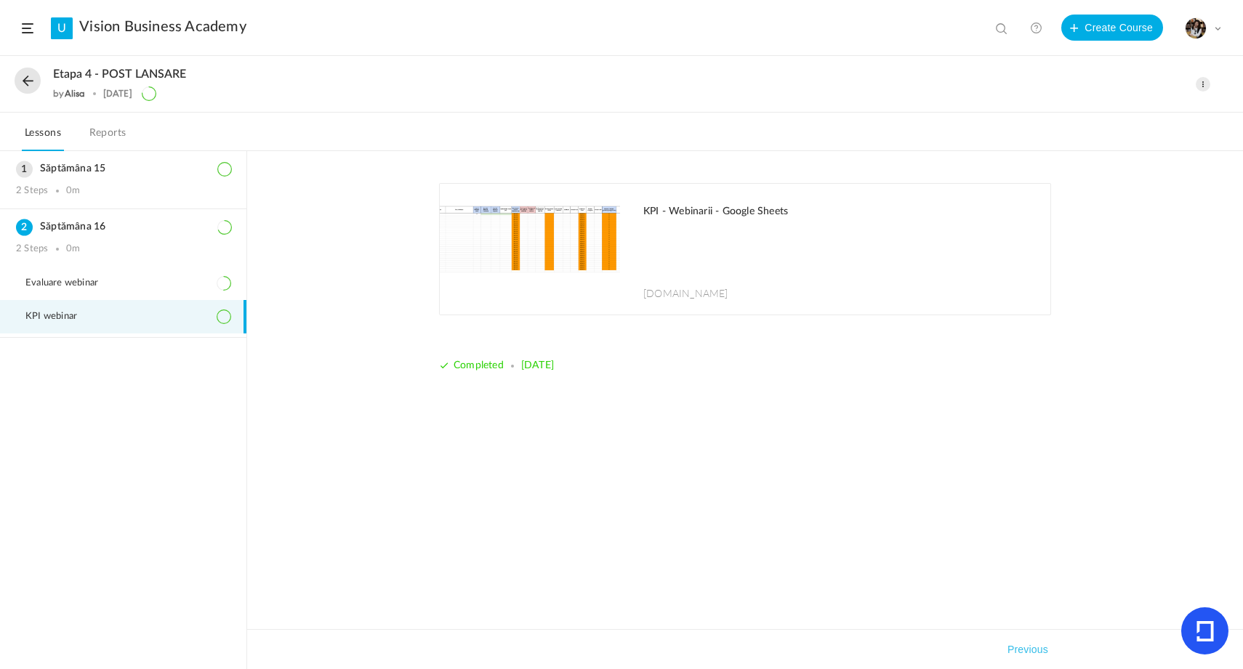
click at [695, 220] on div "KPI - Webinarii - Google Sheets [DOMAIN_NAME]" at bounding box center [840, 249] width 422 height 131
click at [142, 292] on li "Evaluare webinar" at bounding box center [123, 283] width 246 height 33
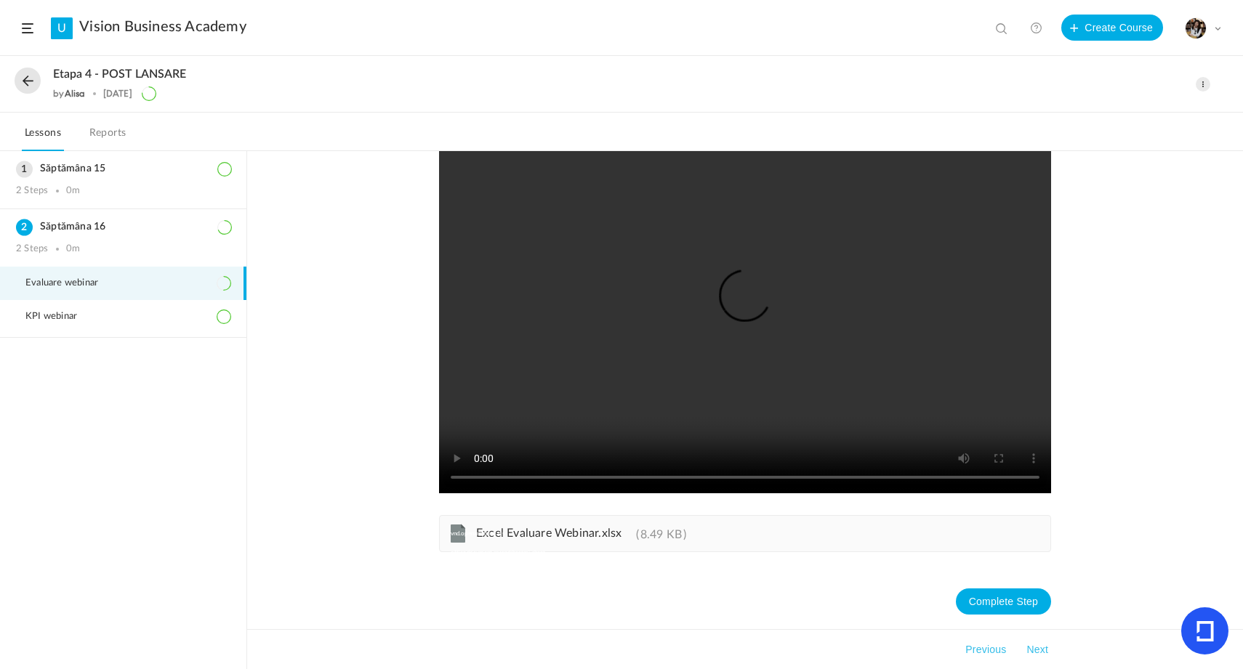
click at [514, 542] on link "vnd.openxmlformats-officedocument.spreadsheetml.sheet Excel Evaluare Webinar.xl…" at bounding box center [575, 537] width 221 height 12
click at [158, 336] on ul "Evaluare webinar KPI webinar" at bounding box center [123, 302] width 246 height 71
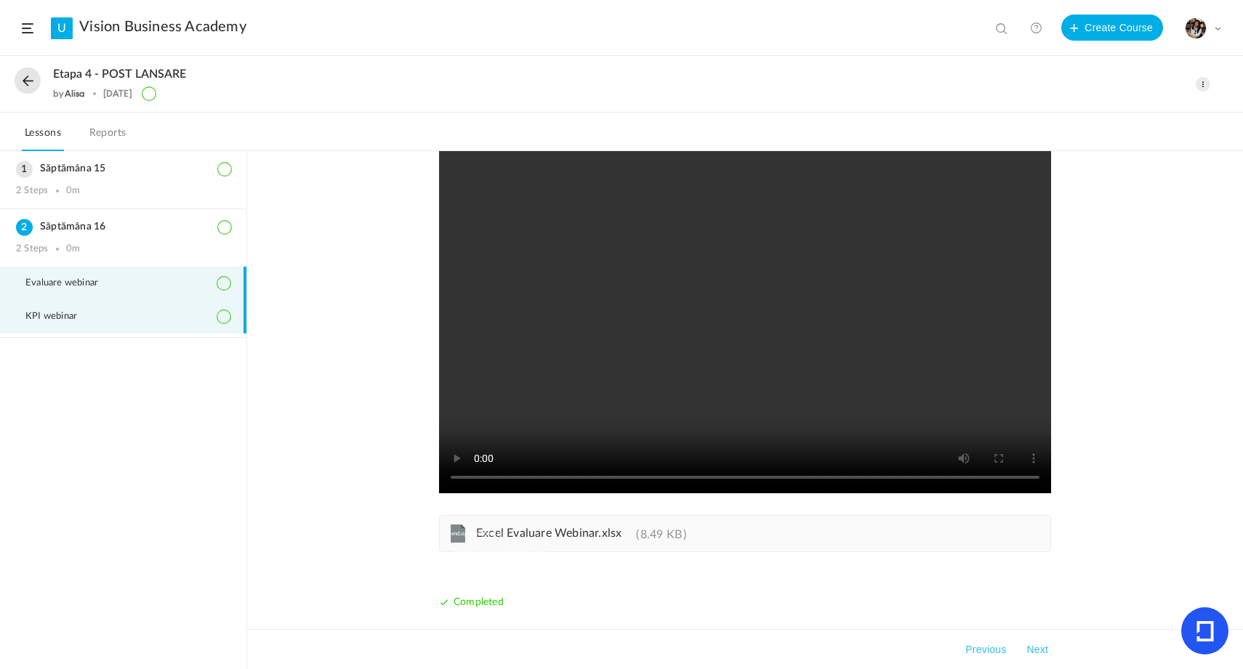
click at [121, 326] on li "KPI webinar" at bounding box center [123, 316] width 246 height 33
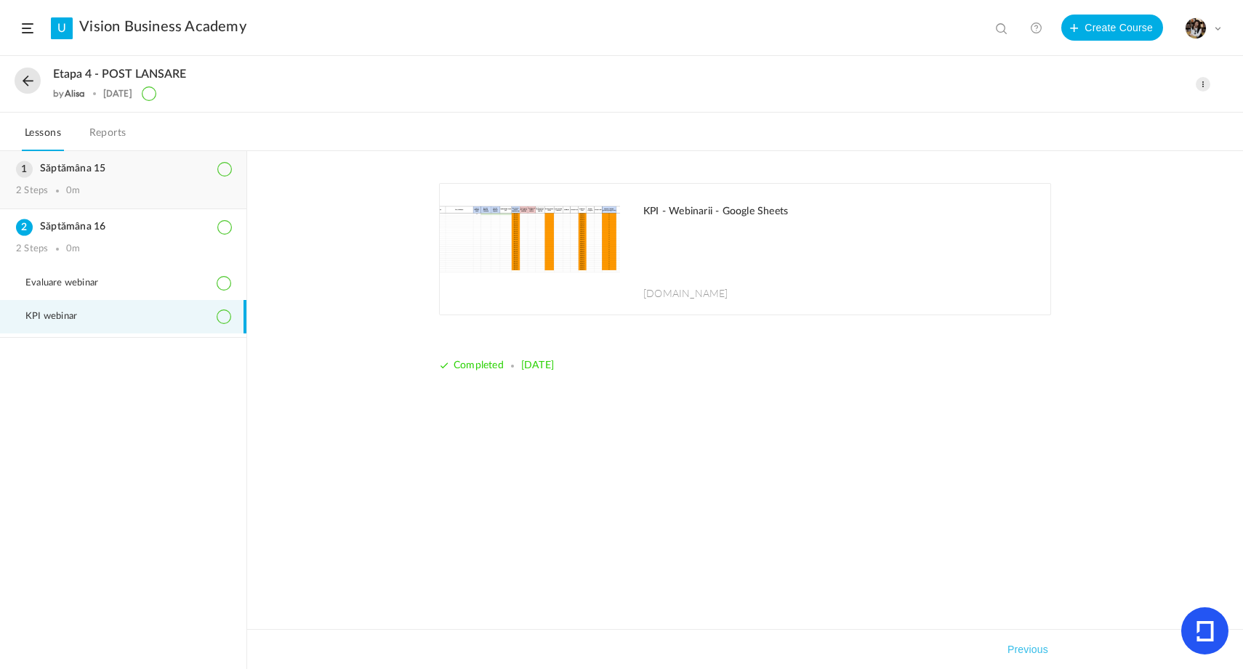
click at [96, 189] on div "2 Steps 0m" at bounding box center [123, 191] width 214 height 12
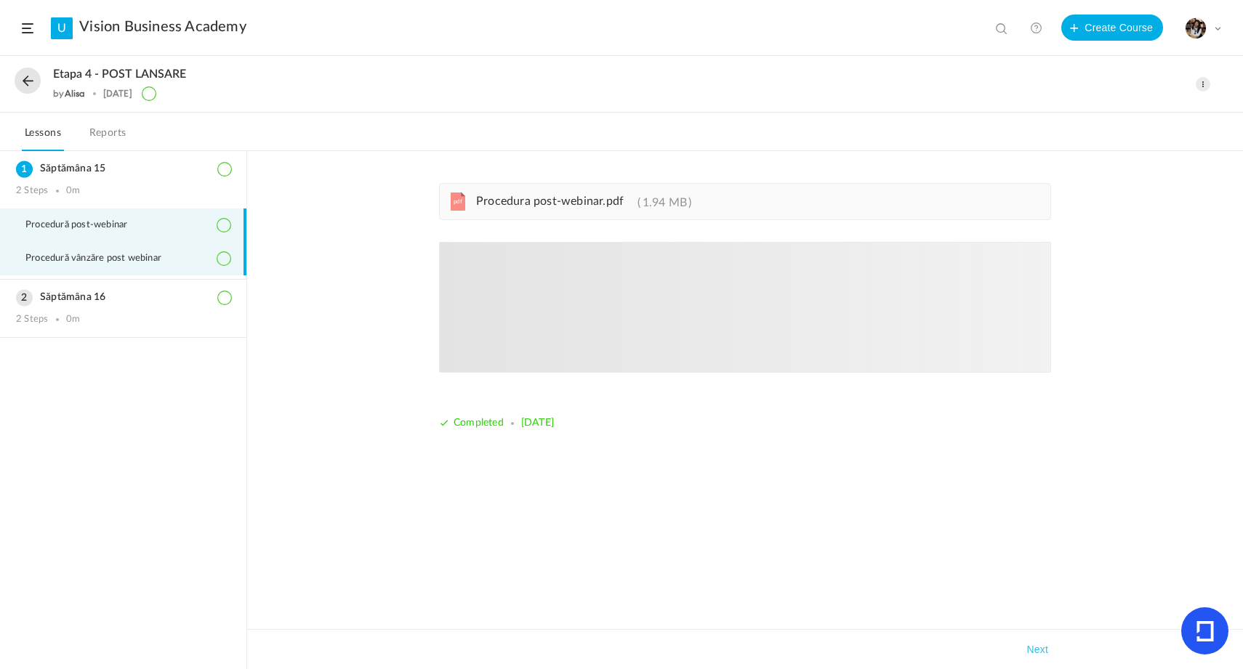
click at [107, 258] on span "Procedură vânzăre post webinar" at bounding box center [102, 259] width 154 height 12
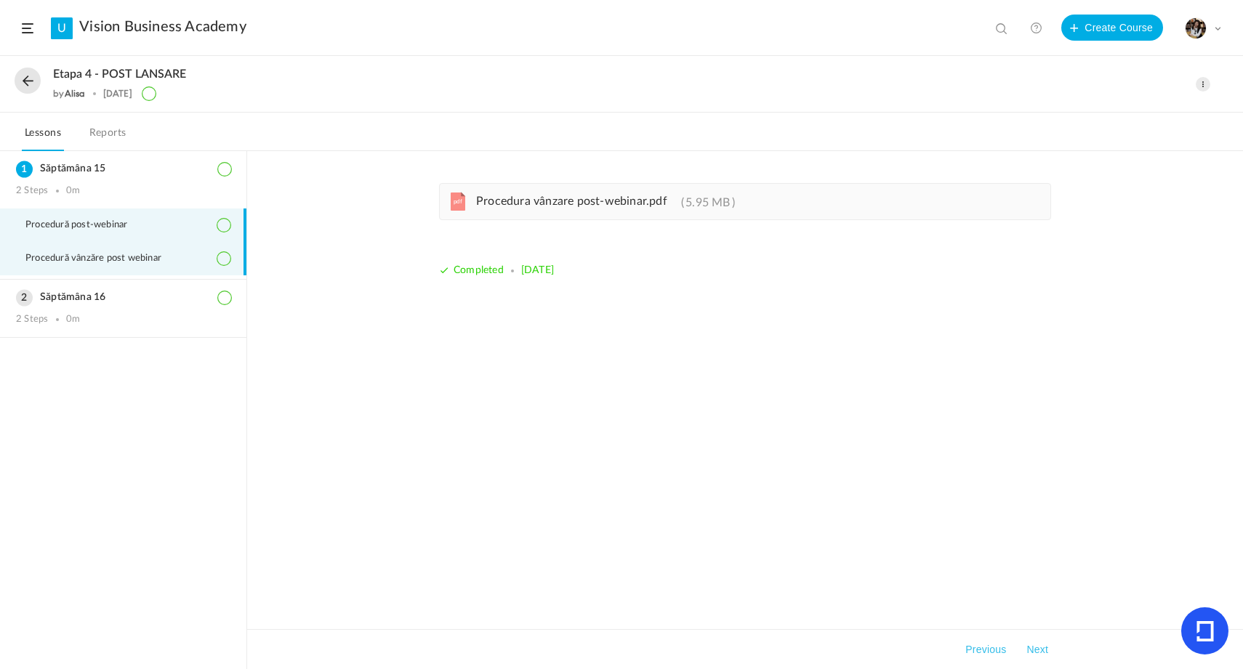
click at [107, 218] on li "Procedură post-webinar" at bounding box center [123, 225] width 246 height 33
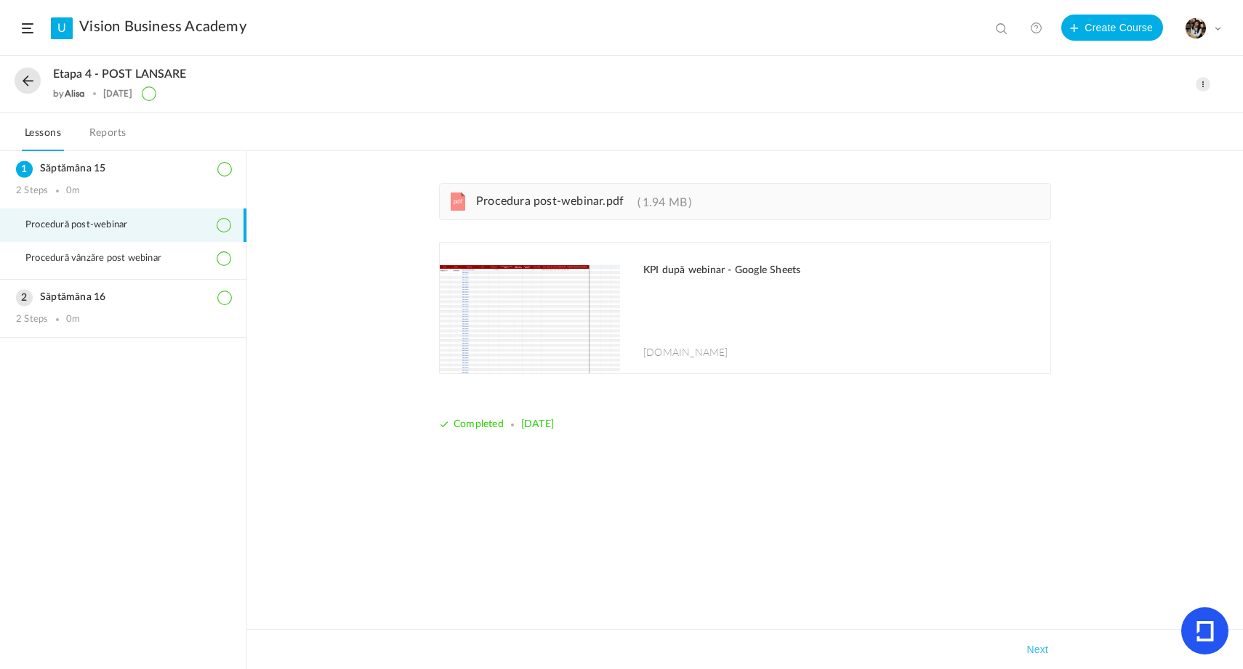
click at [530, 315] on img at bounding box center [530, 308] width 180 height 131
drag, startPoint x: 470, startPoint y: 200, endPoint x: 627, endPoint y: 202, distance: 156.3
click at [627, 202] on link "pdf Procedura post-webinar.pdf 1.94 MB" at bounding box center [578, 205] width 226 height 12
